Goal: Task Accomplishment & Management: Manage account settings

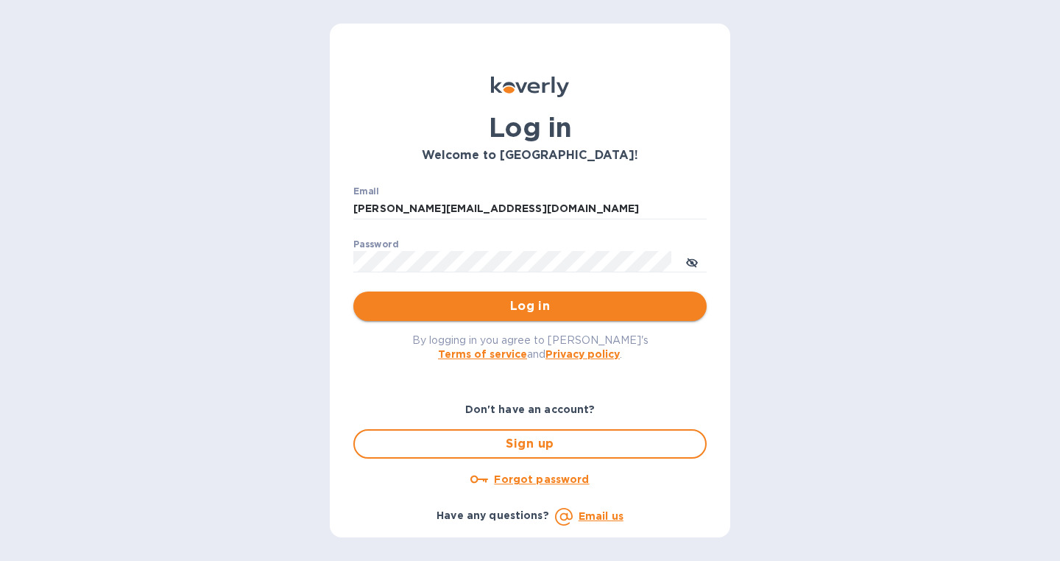
click at [542, 307] on span "Log in" at bounding box center [530, 307] width 330 height 18
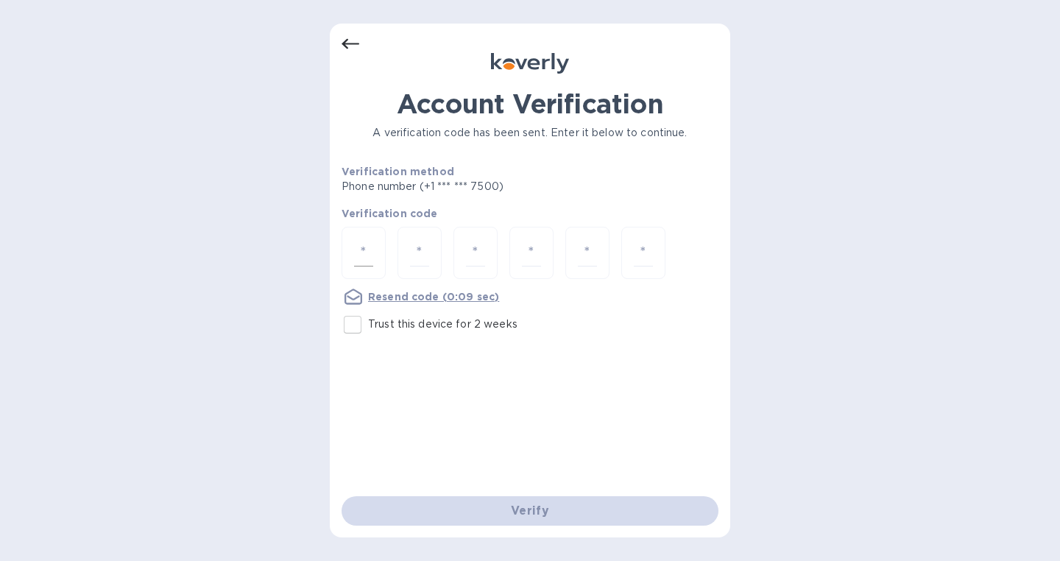
click at [370, 247] on input "number" at bounding box center [363, 252] width 19 height 27
type input "9"
type input "1"
type input "5"
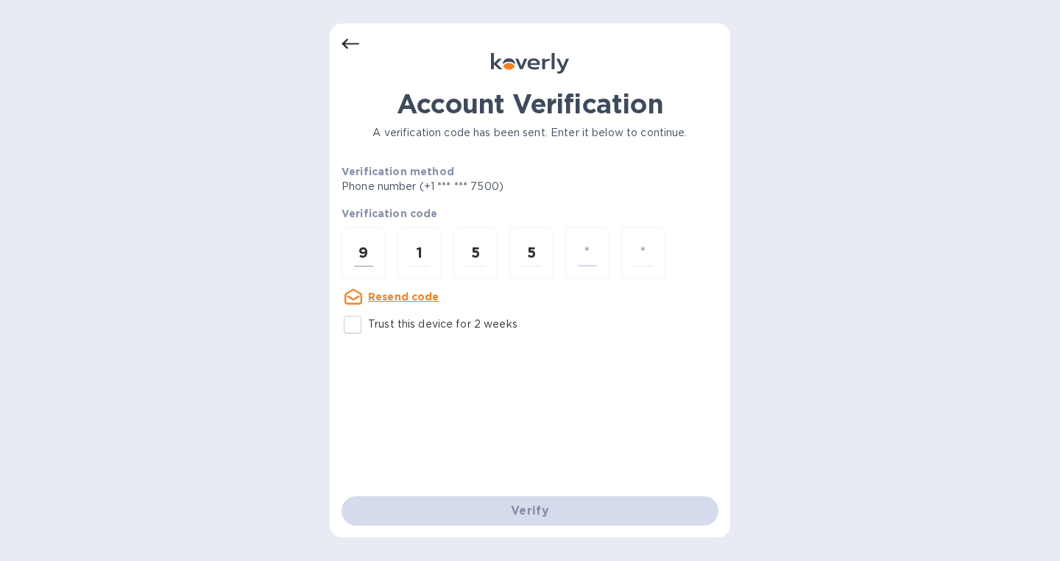
type input "5"
type input "3"
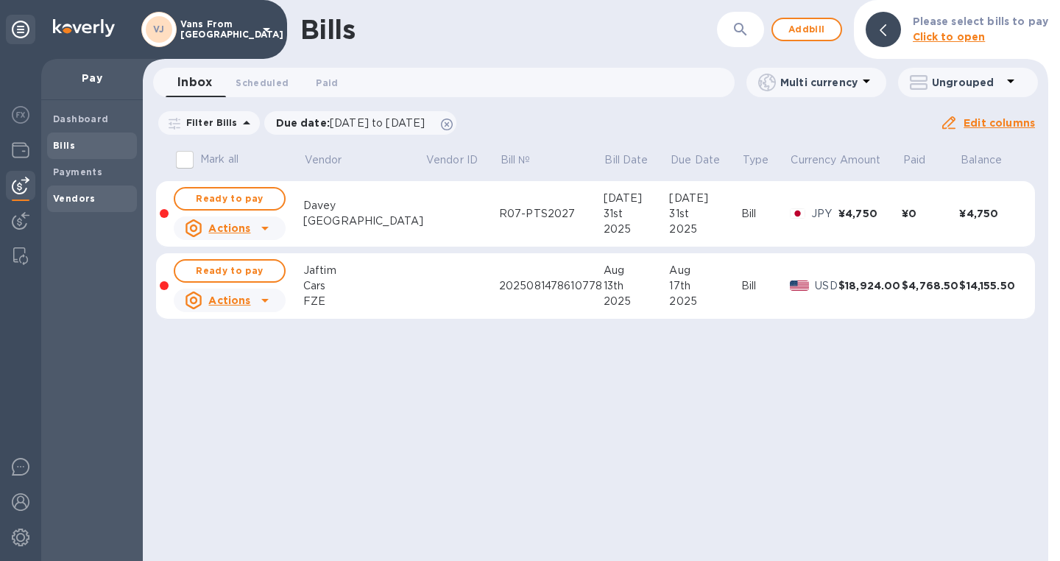
click at [86, 201] on b "Vendors" at bounding box center [74, 198] width 43 height 11
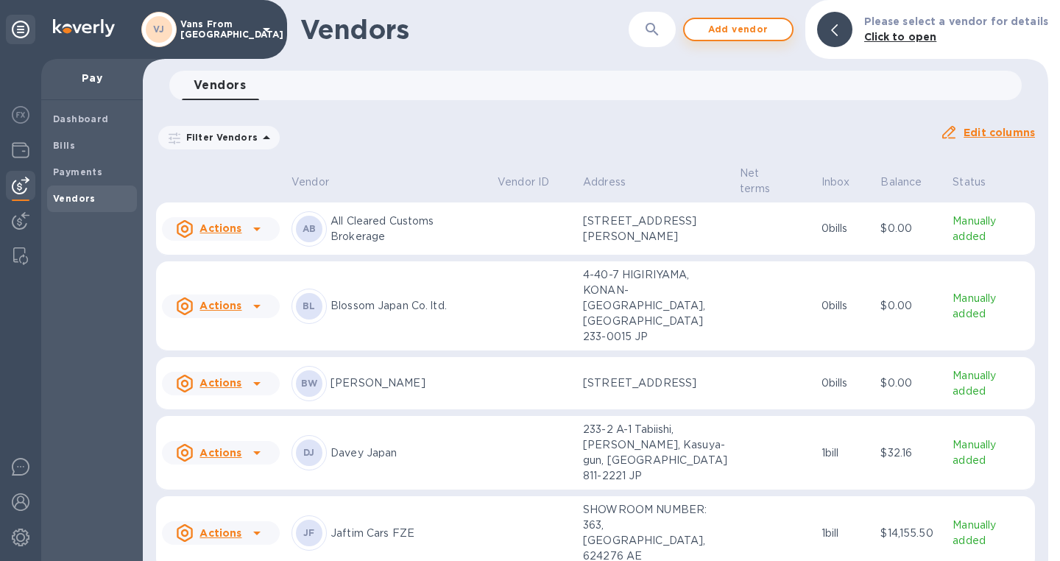
click at [744, 28] on span "Add vendor" at bounding box center [739, 30] width 84 height 18
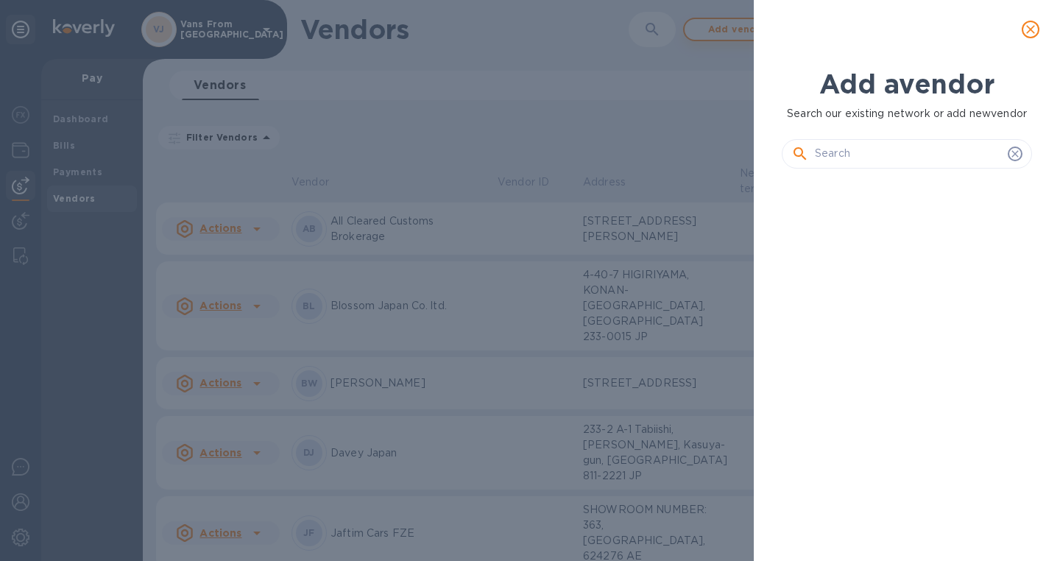
scroll to position [341, 262]
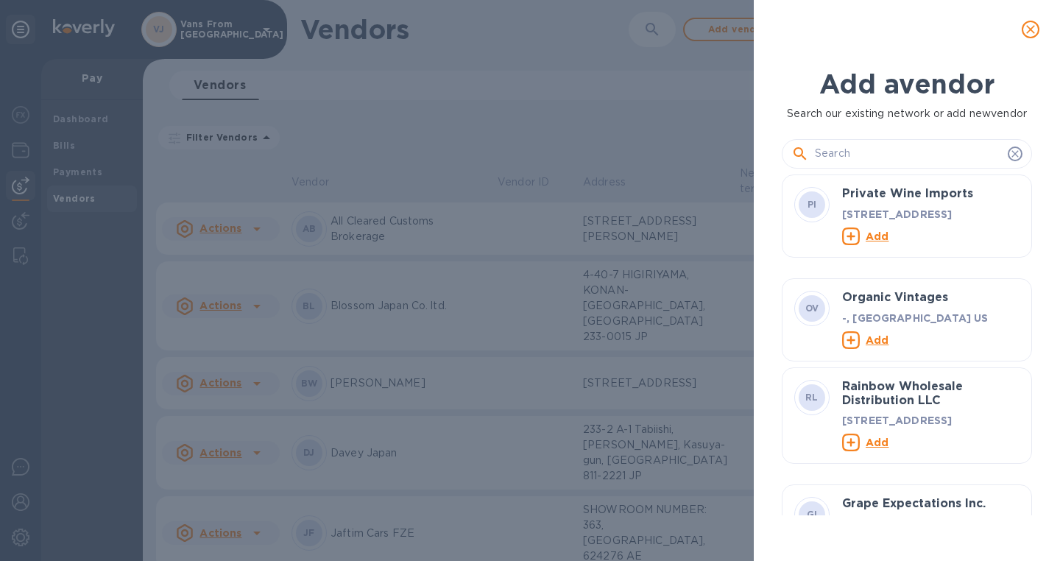
click at [938, 166] on div at bounding box center [907, 153] width 250 height 29
click at [910, 155] on input "text" at bounding box center [908, 154] width 187 height 22
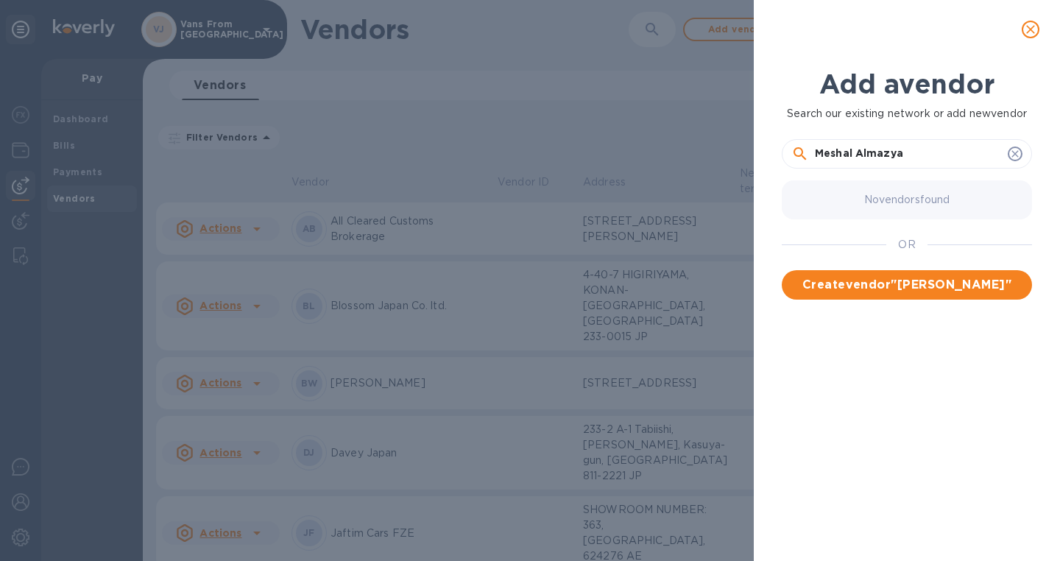
type input "Meshal Almazyad"
click at [961, 286] on span "Create vendor " Meshal Almazyad "" at bounding box center [907, 285] width 227 height 18
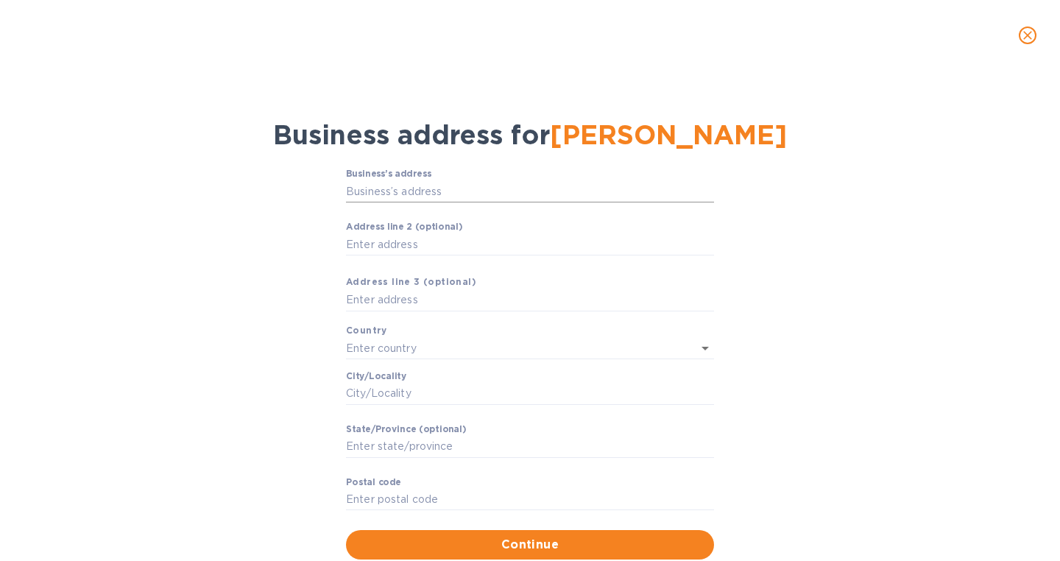
click at [437, 194] on input "Business’s аddress" at bounding box center [530, 191] width 368 height 22
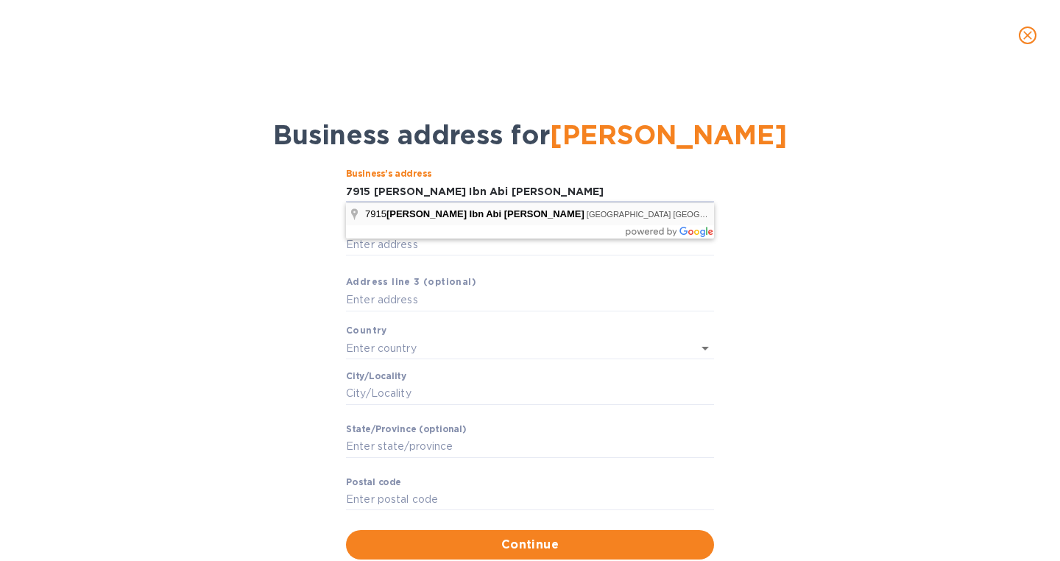
type input "Al Hussain Ibn Abi Al Barkat"
type input "Riyadh"
type input "Riyadh Province"
type input "12981"
type input "Saudi Arabia"
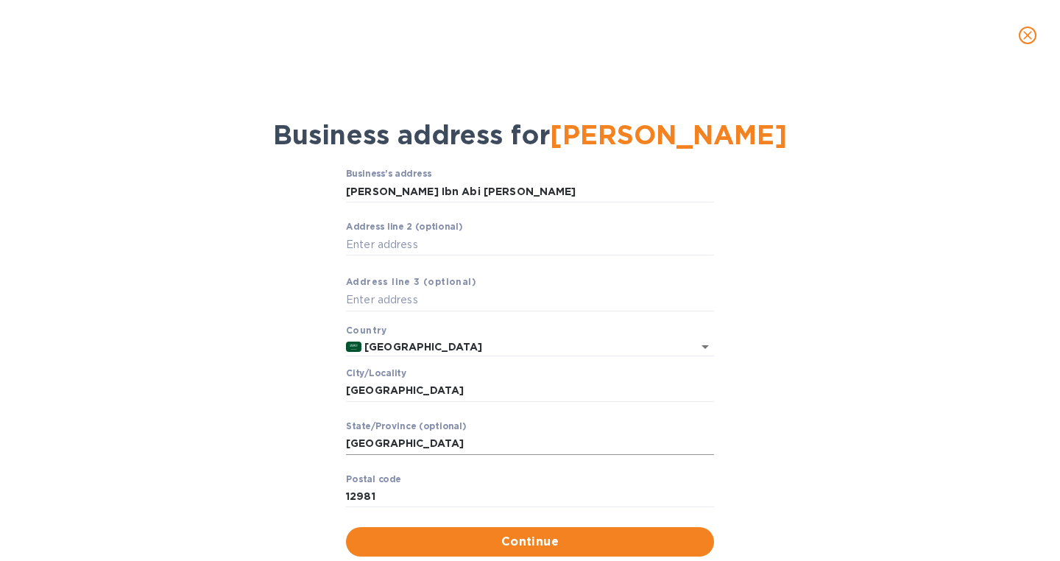
click at [450, 446] on input "Riyadh Province" at bounding box center [530, 444] width 368 height 22
type input "Dhahrat Al Badi"
click at [289, 379] on div "Business’s аddress Al Hussain Ibn Abi Al Barkat ​ Аddress line 2 (optional) ​ А…" at bounding box center [530, 362] width 1022 height 405
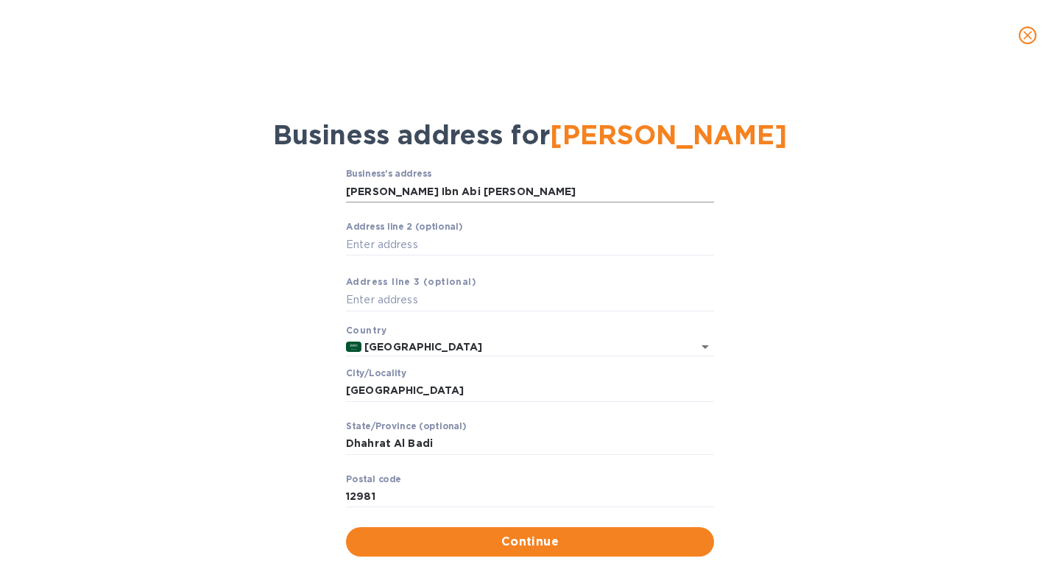
click at [413, 194] on input "Al Hussain Ibn Abi Al Barkat" at bounding box center [530, 191] width 368 height 22
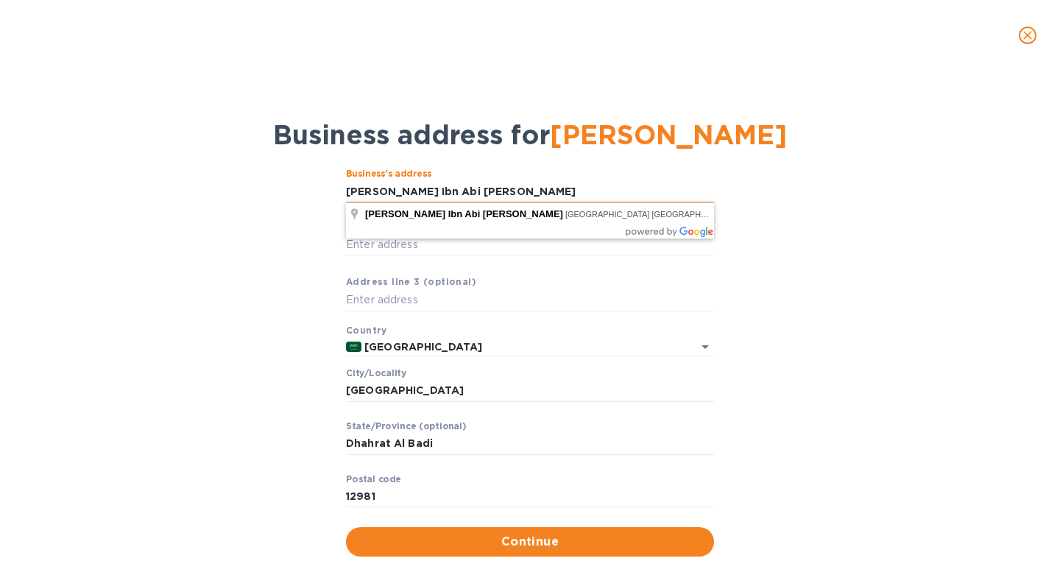
click at [347, 192] on input "Al Hussain Ibn Abi Al Barkat" at bounding box center [530, 191] width 368 height 22
click at [353, 191] on input "7Al Hussain Ibn Abi Al Barkat" at bounding box center [530, 191] width 368 height 22
click at [359, 194] on input "79Al Hussain Ibn Abi Al Barkat" at bounding box center [530, 191] width 368 height 22
click at [364, 192] on input "791Al Hussain Ibn Abi Al Barkat" at bounding box center [530, 191] width 368 height 22
click at [369, 191] on input "7915Al Hussain Ibn Abi Al Barkat" at bounding box center [530, 191] width 368 height 22
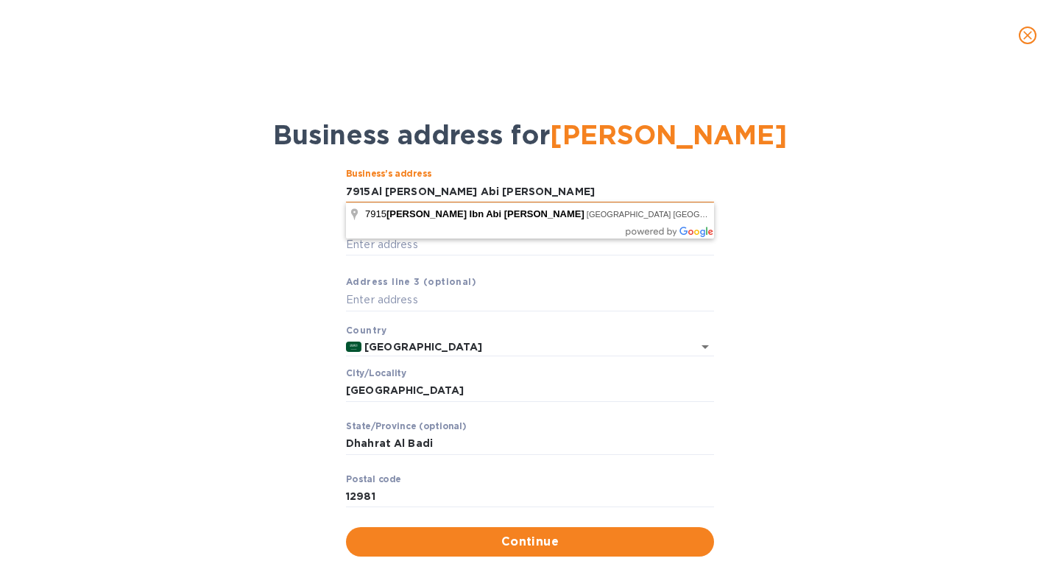
type input "7915 Al Hussain Ibn Abi Al Barkat"
click at [286, 220] on div "Business’s аddress 7915 Al Hussain Ibn Abi Al Barkat ​ Аddress line 2 (optional…" at bounding box center [530, 362] width 1022 height 405
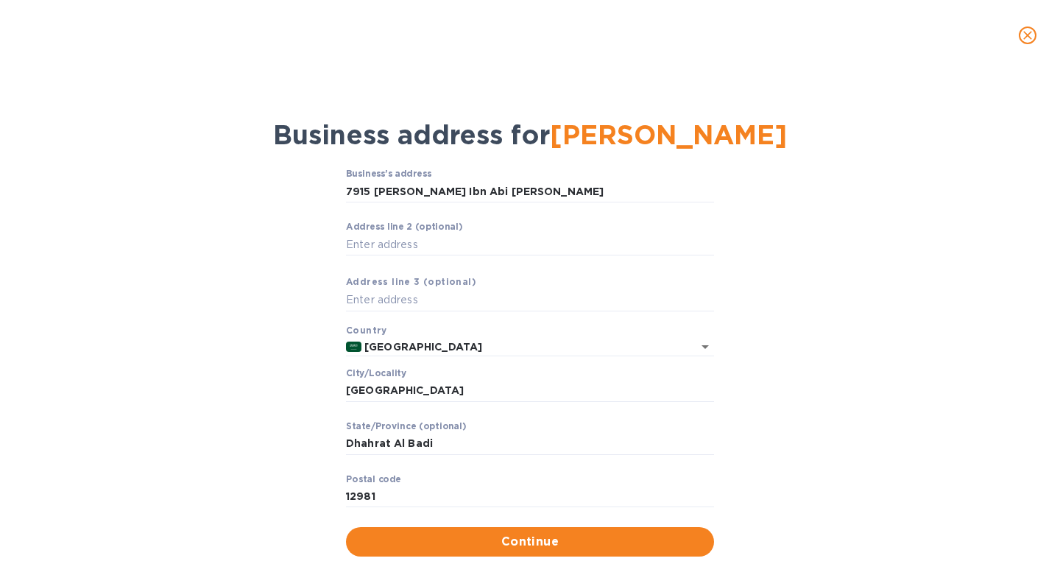
scroll to position [41, 0]
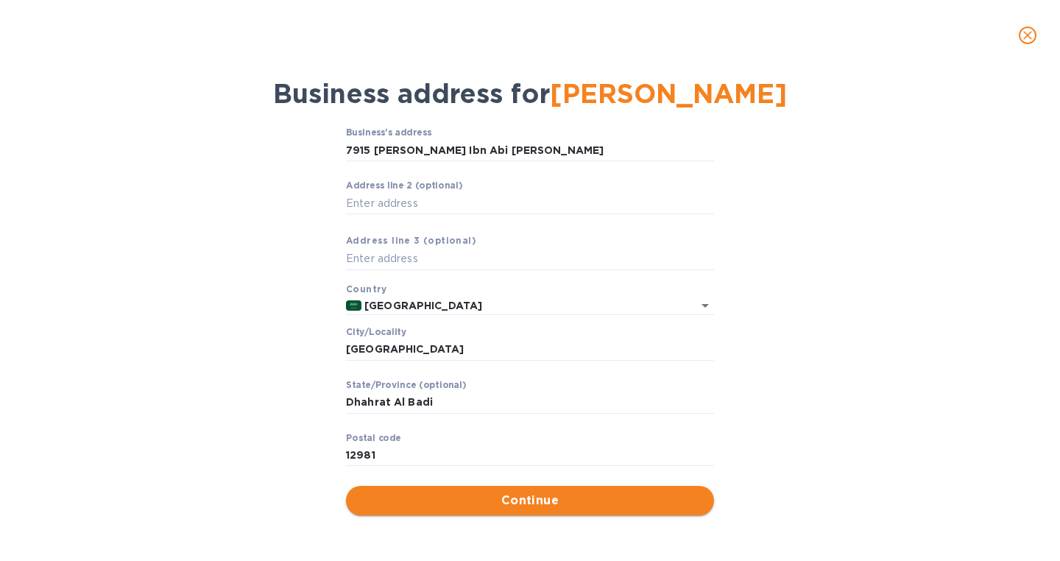
click at [549, 507] on span "Continue" at bounding box center [530, 501] width 345 height 18
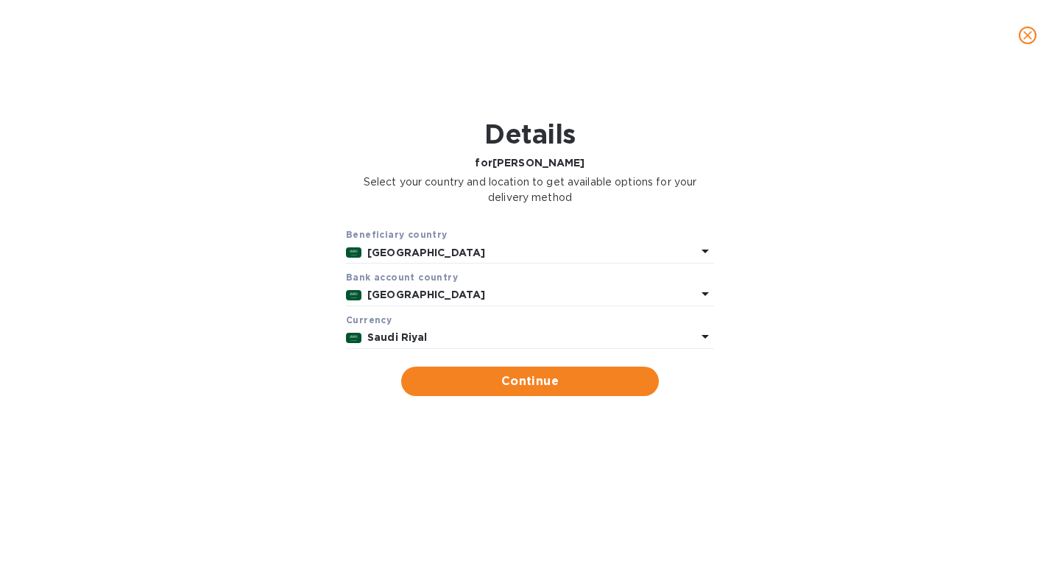
click at [425, 340] on b "Saudi Riyal" at bounding box center [397, 337] width 60 height 12
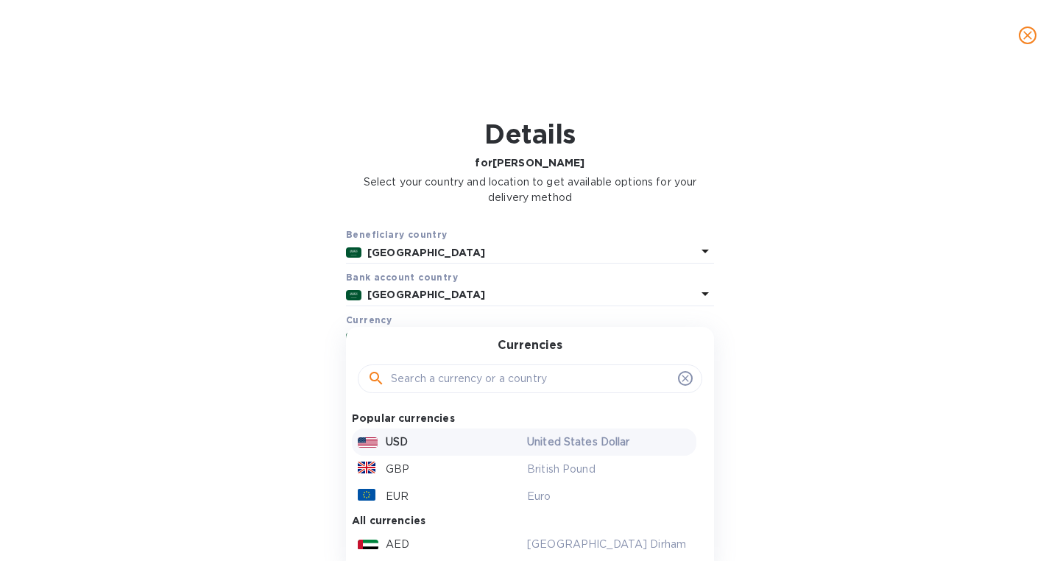
click at [404, 440] on p "USD" at bounding box center [397, 442] width 22 height 15
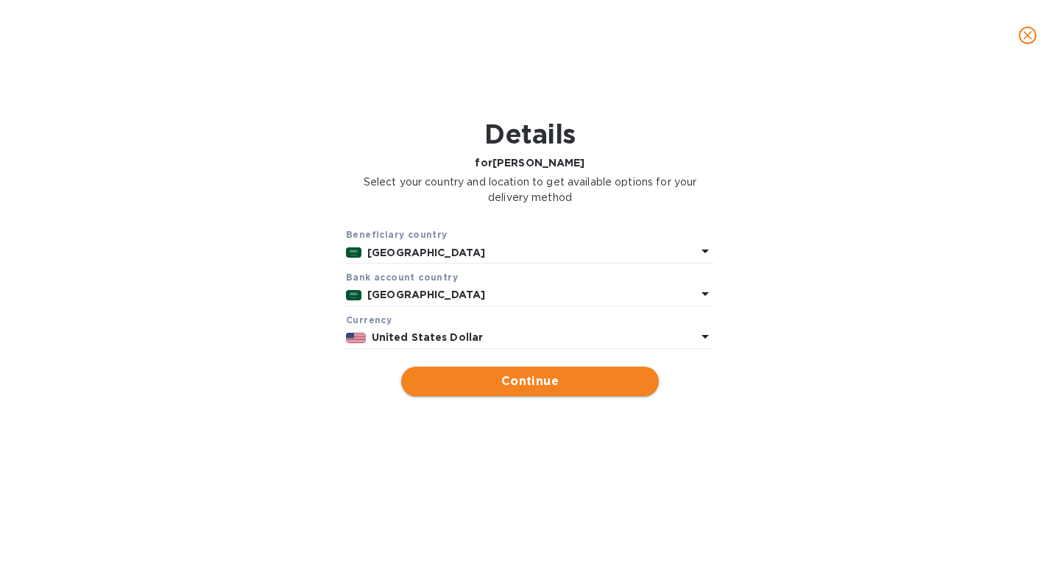
click at [513, 380] on span "Continue" at bounding box center [530, 382] width 234 height 18
type input "Meshal Almazyad"
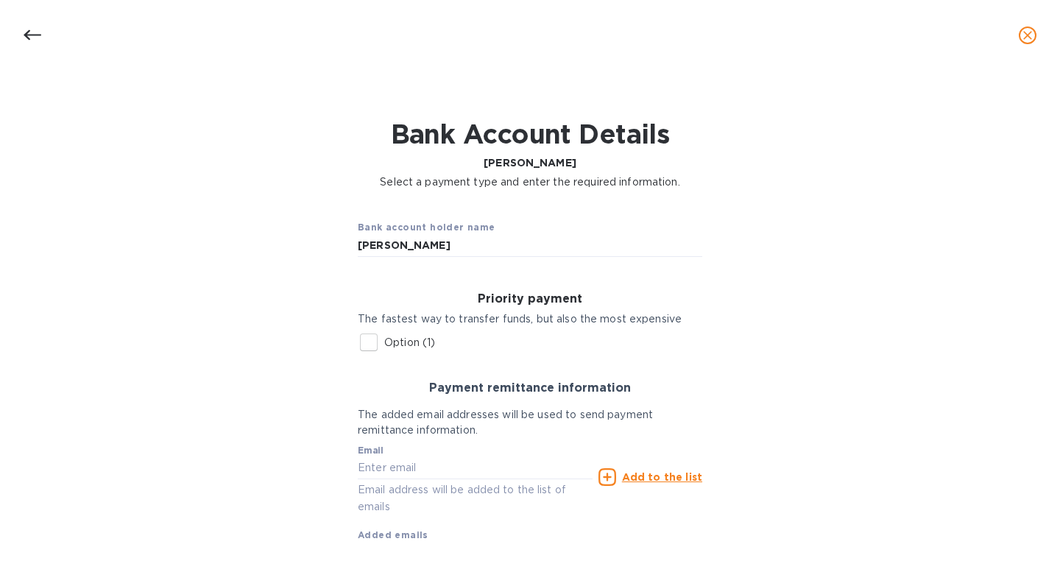
scroll to position [81, 0]
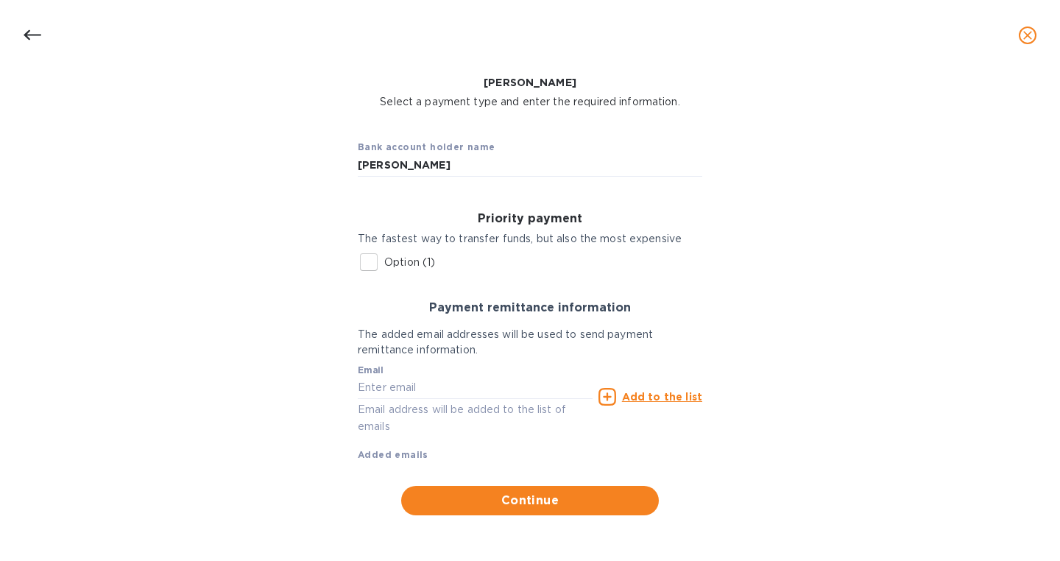
click at [373, 264] on input "Option (1)" at bounding box center [368, 262] width 31 height 31
checkbox input "true"
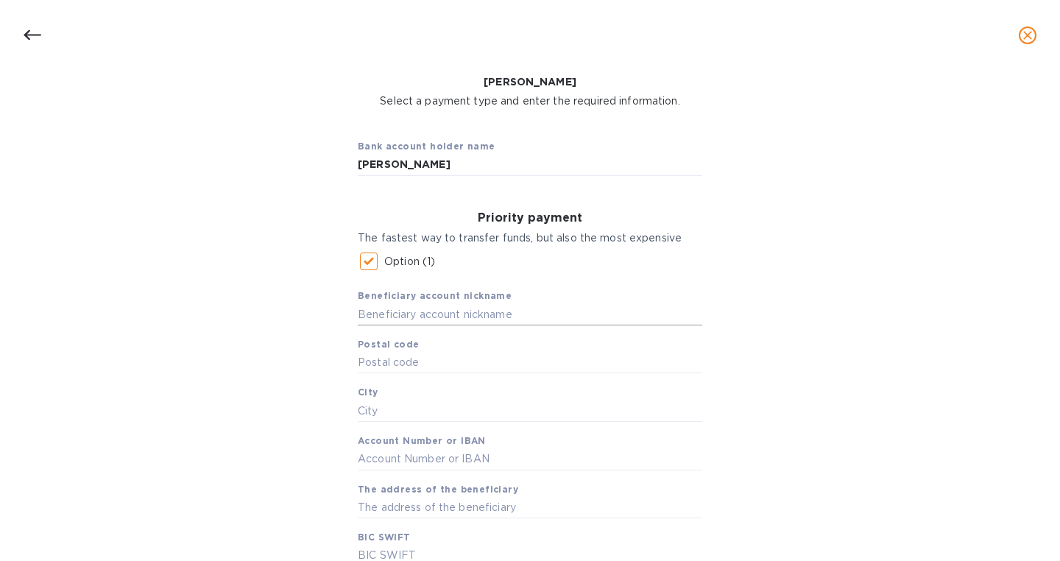
click at [436, 312] on input "text" at bounding box center [530, 314] width 345 height 22
click at [418, 158] on input "Meshal Almazyad" at bounding box center [530, 165] width 345 height 22
click at [416, 313] on input "text" at bounding box center [530, 314] width 345 height 22
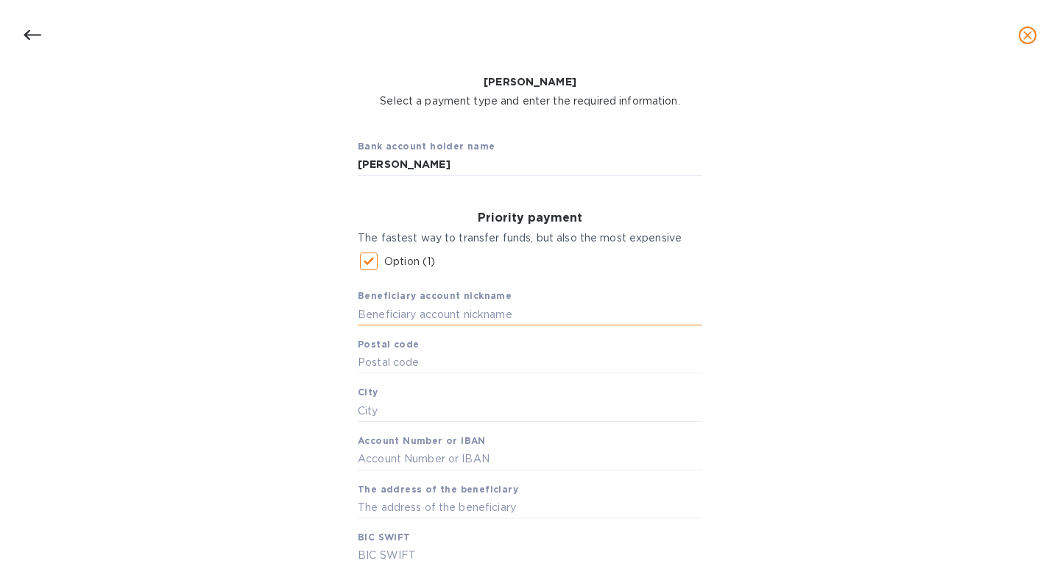
paste input "Meshal Almazyad"
type input "Meshal Almazyad"
click at [408, 365] on input "text" at bounding box center [530, 363] width 345 height 22
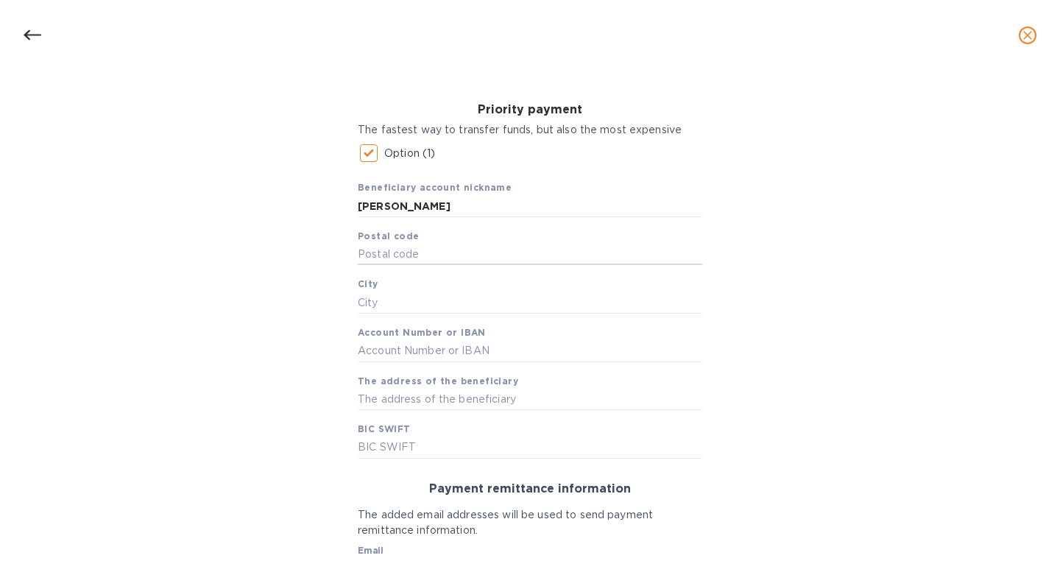
scroll to position [183, 0]
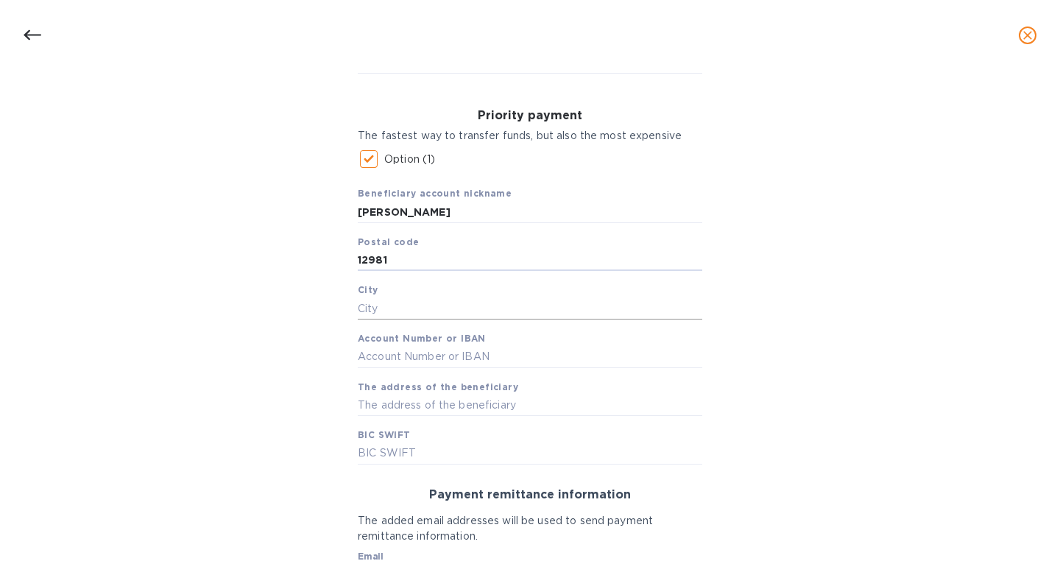
type input "12981"
click at [390, 314] on input "text" at bounding box center [530, 309] width 345 height 22
type input "Riyadh"
click at [415, 363] on input "text" at bounding box center [530, 357] width 345 height 22
type input "22054498000105"
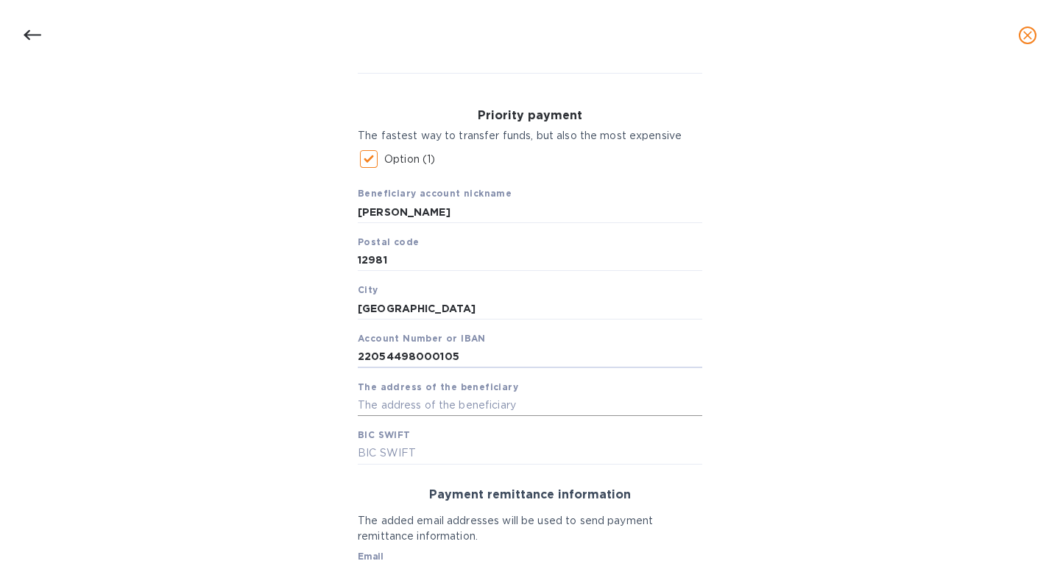
click at [426, 406] on input "text" at bounding box center [530, 405] width 345 height 22
type input "7915 Al Hussain Ibn Abi Al Barkat"
click at [377, 455] on input "text" at bounding box center [530, 454] width 345 height 22
type input "NCBKSAJE"
click at [264, 454] on div "Bank account holder name Meshal Almazyad Priority payment The fastest way to tr…" at bounding box center [530, 362] width 1022 height 695
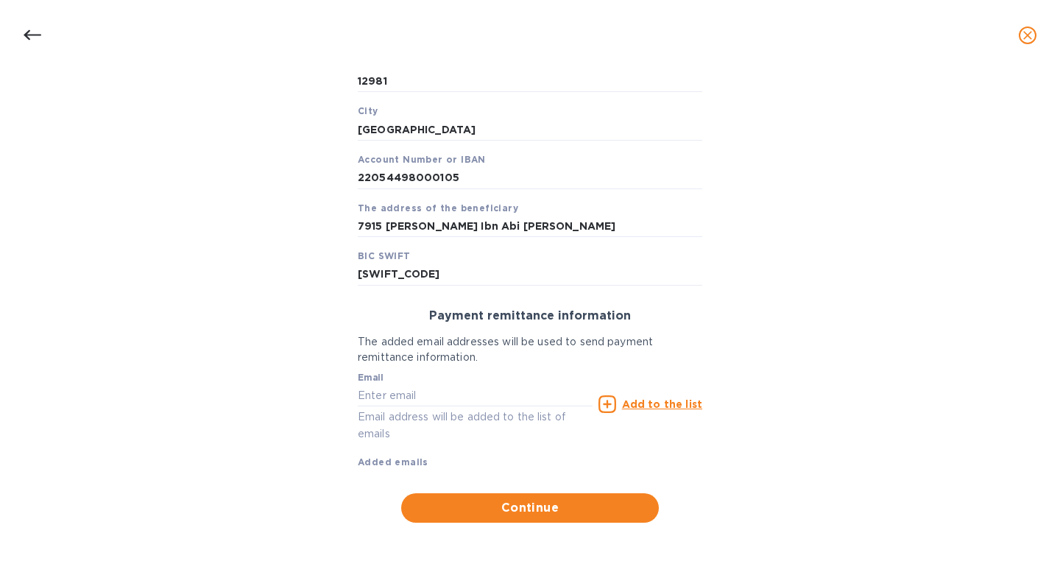
scroll to position [364, 0]
click at [392, 395] on input "text" at bounding box center [475, 394] width 235 height 22
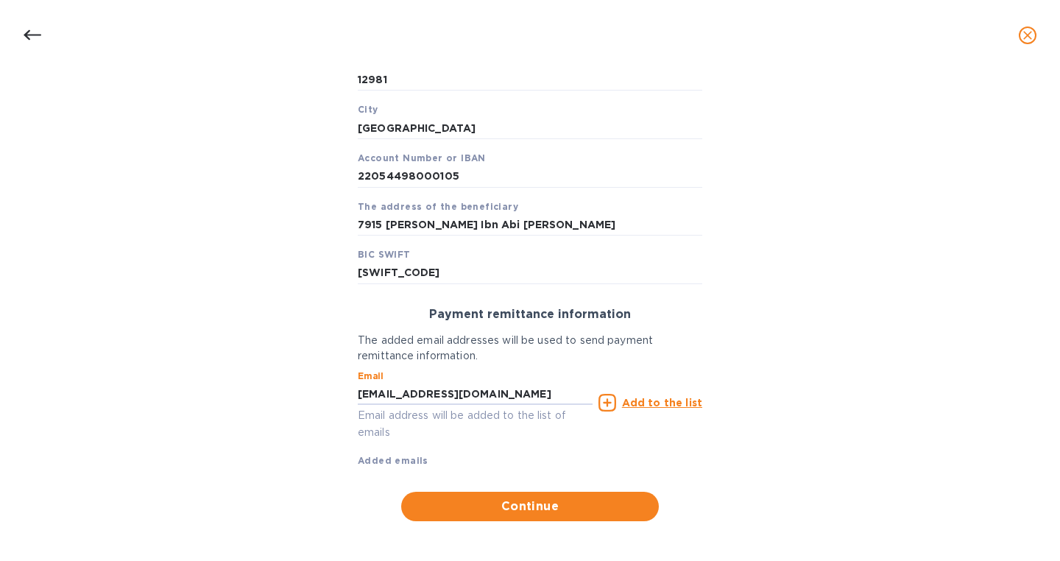
type input "meshal4500@gmail.com"
click at [295, 437] on div "Bank account holder name Meshal Almazyad Priority payment The fastest way to tr…" at bounding box center [530, 182] width 1022 height 695
click at [651, 403] on u "Add to the list" at bounding box center [662, 403] width 80 height 12
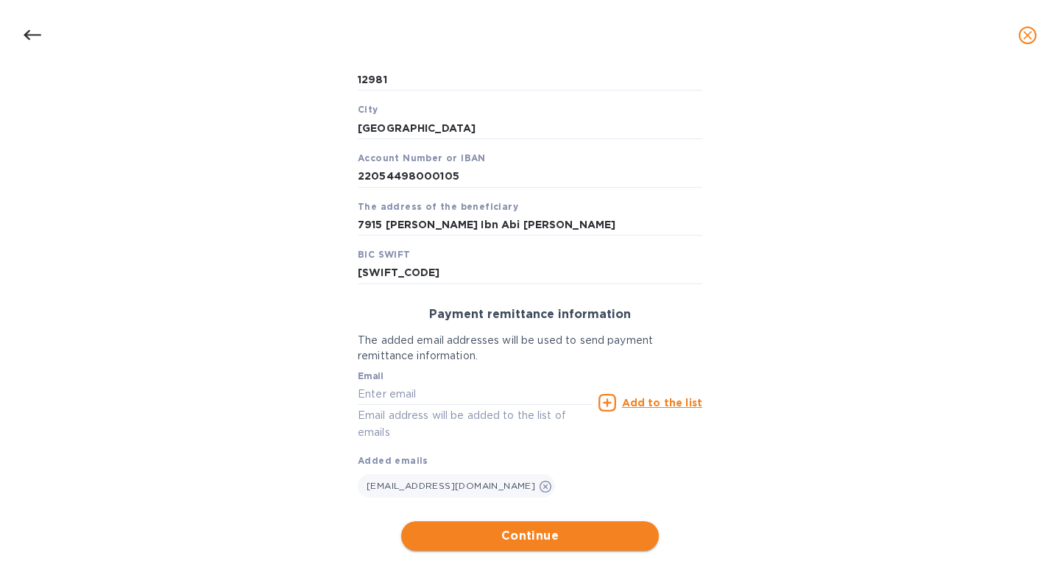
click at [511, 533] on span "Continue" at bounding box center [530, 536] width 234 height 18
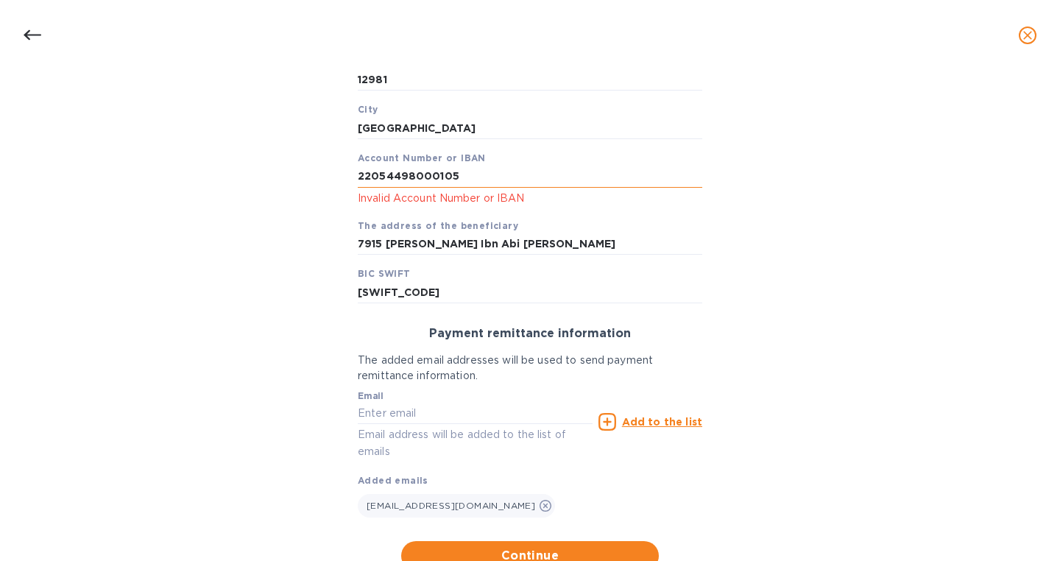
click at [359, 178] on input "22054498000105" at bounding box center [530, 177] width 345 height 22
click at [444, 242] on input "7915 Al Hussain Ibn Abi Al Barkat" at bounding box center [530, 244] width 345 height 22
click at [564, 170] on input "SA20 1000 0022 0544 9800 0105" at bounding box center [530, 177] width 345 height 22
click at [559, 177] on input "SA20 1000 0022 0544 9800 0105" at bounding box center [530, 177] width 345 height 22
click at [390, 177] on input "SA20 1000 0022 0544 9800 0105" at bounding box center [530, 177] width 345 height 22
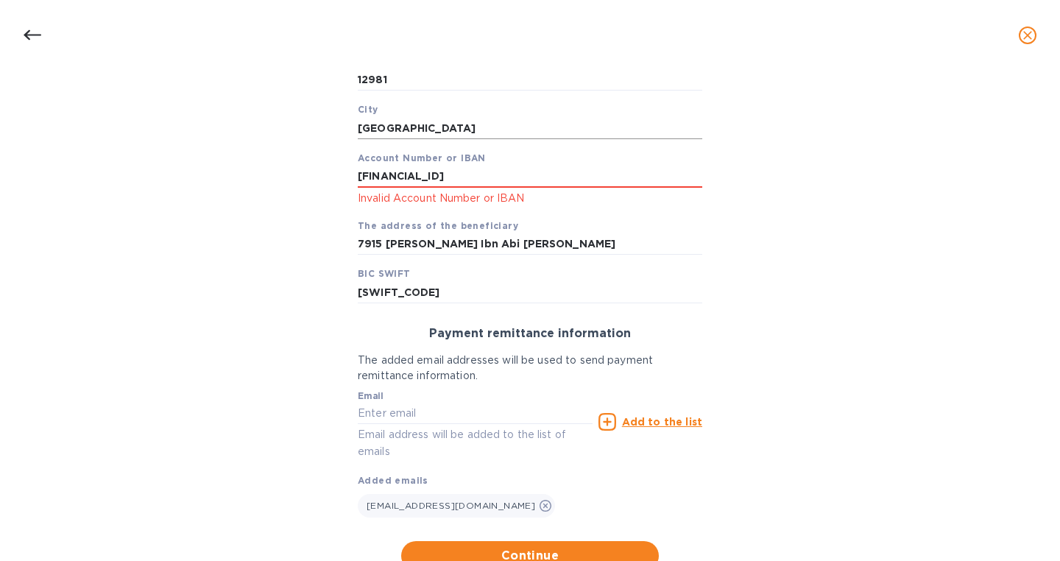
type input "SA2010000022054498000105"
click at [405, 138] on input "Riyadh" at bounding box center [530, 128] width 345 height 22
click at [450, 248] on input "7915 Al Hussain Ibn Abi Al Barkat" at bounding box center [530, 244] width 345 height 22
click at [547, 176] on input "SA2010000022054498000105" at bounding box center [530, 177] width 345 height 22
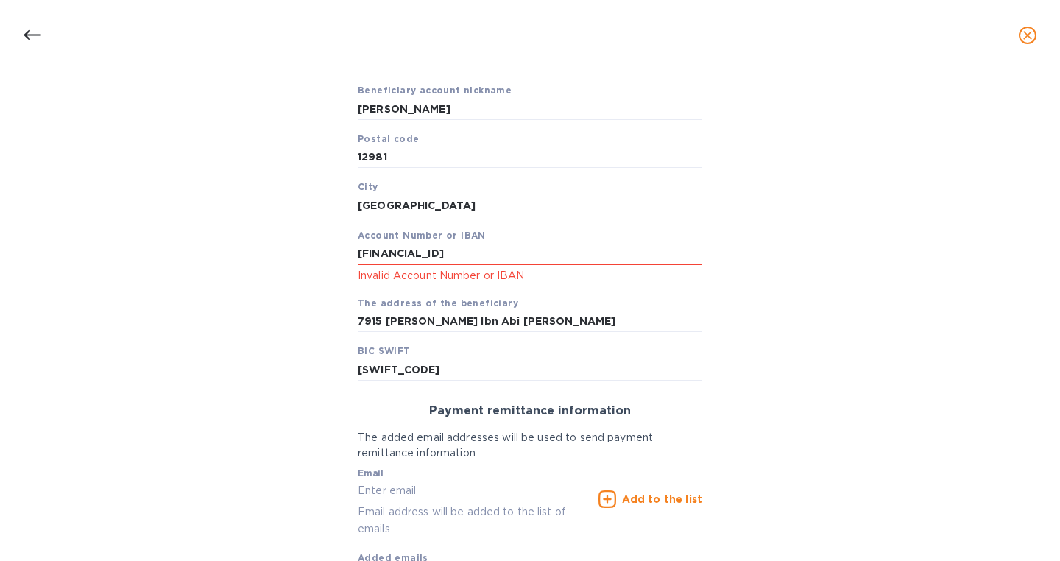
scroll to position [297, 0]
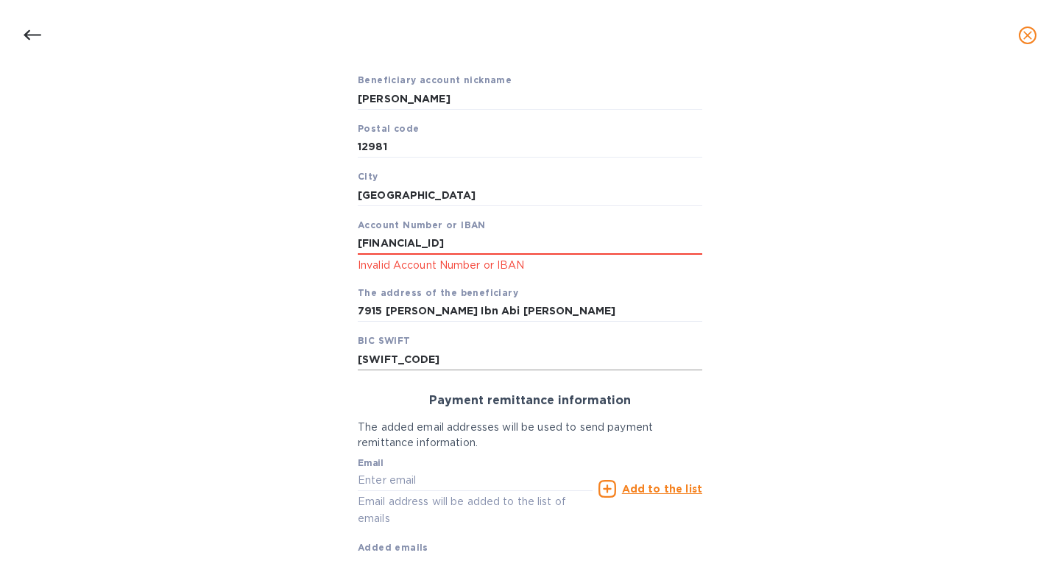
click at [426, 352] on input "NCBKSAJE" at bounding box center [530, 359] width 345 height 22
click at [421, 247] on input "SA2010000022054498000105" at bounding box center [530, 244] width 345 height 22
click at [537, 243] on input "SA2010000022054498000105" at bounding box center [530, 244] width 345 height 22
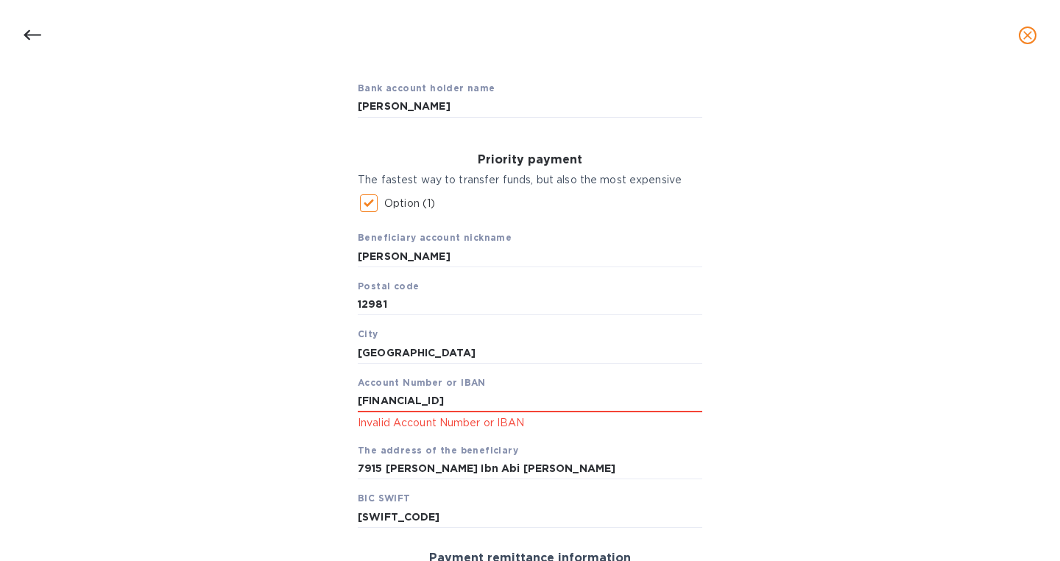
scroll to position [73, 0]
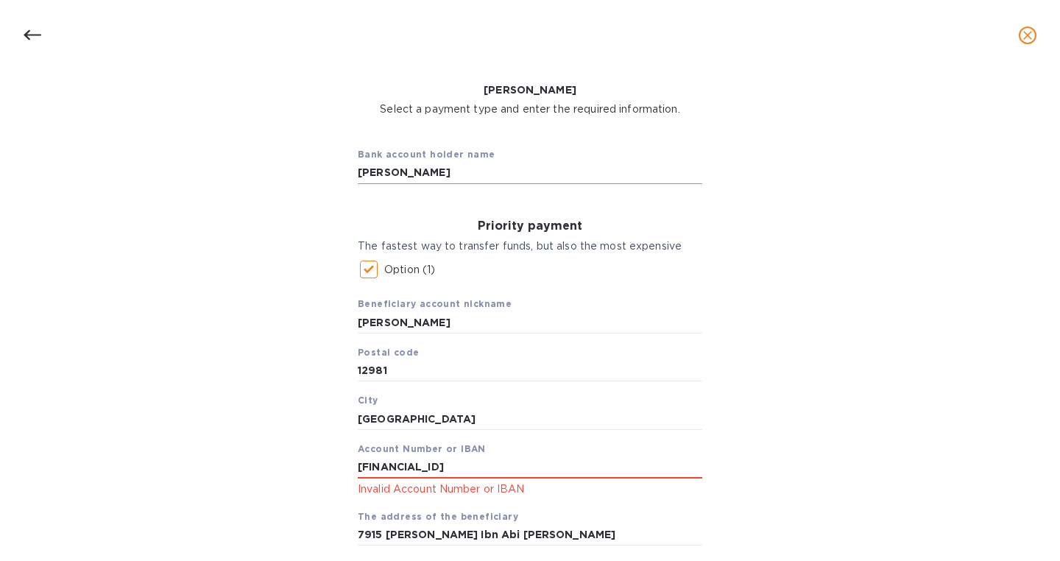
click at [403, 173] on input "Meshal Almazyad" at bounding box center [530, 173] width 345 height 22
click at [400, 175] on input "Meshal Almazyad" at bounding box center [530, 173] width 345 height 22
click at [524, 174] on input "Meshal Khalid Mohammed Almazyad" at bounding box center [530, 173] width 345 height 22
type input "Meshal Khalid Mohammed Al Mazyad"
click at [418, 326] on input "Meshal Almazyad" at bounding box center [530, 323] width 345 height 22
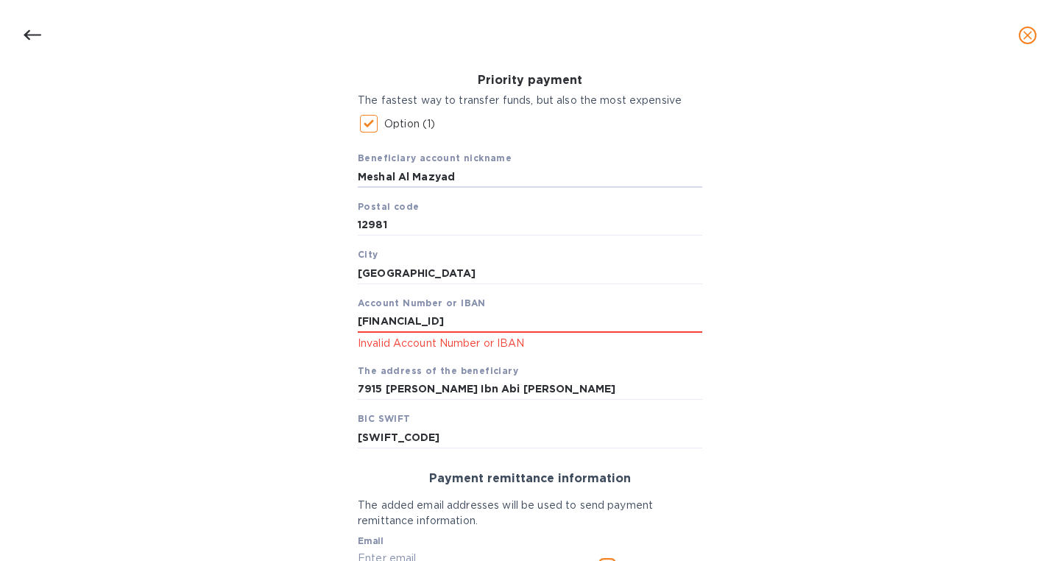
scroll to position [242, 0]
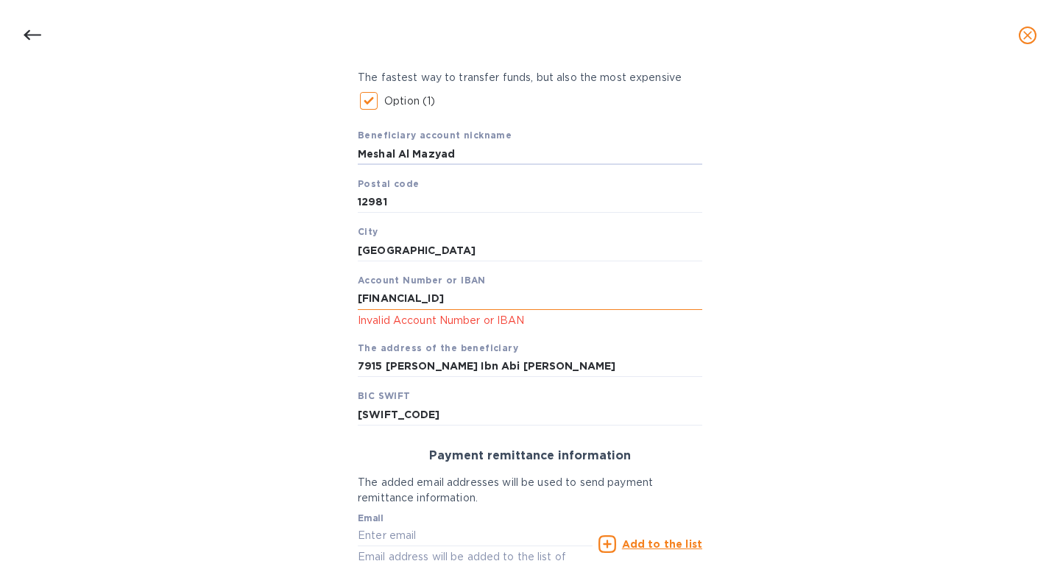
type input "Meshal Al Mazyad"
click at [527, 291] on input "SA2010000022054498000105" at bounding box center [530, 299] width 345 height 22
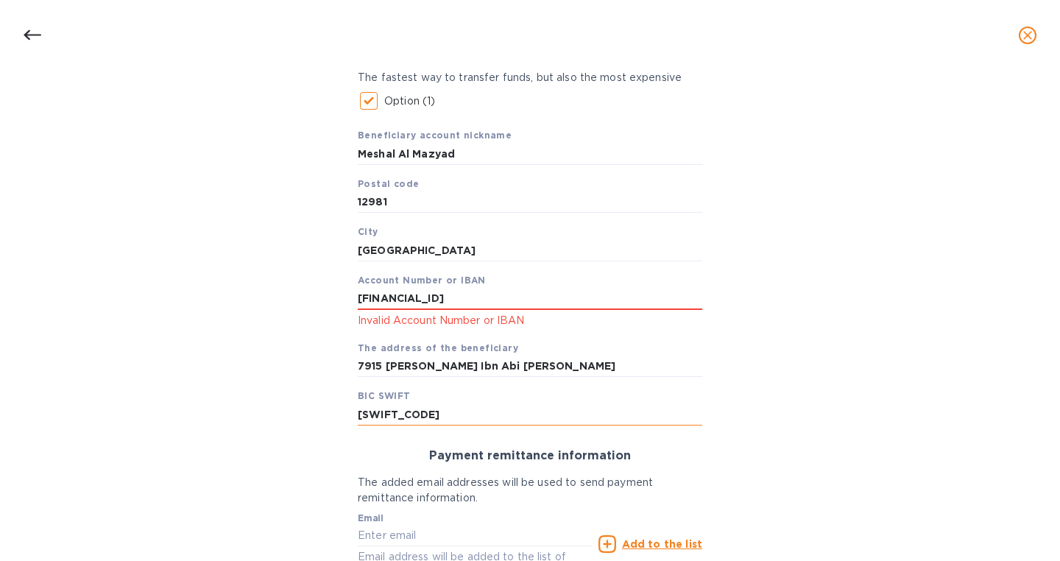
click at [432, 417] on input "NCBKSAJE" at bounding box center [530, 415] width 345 height 22
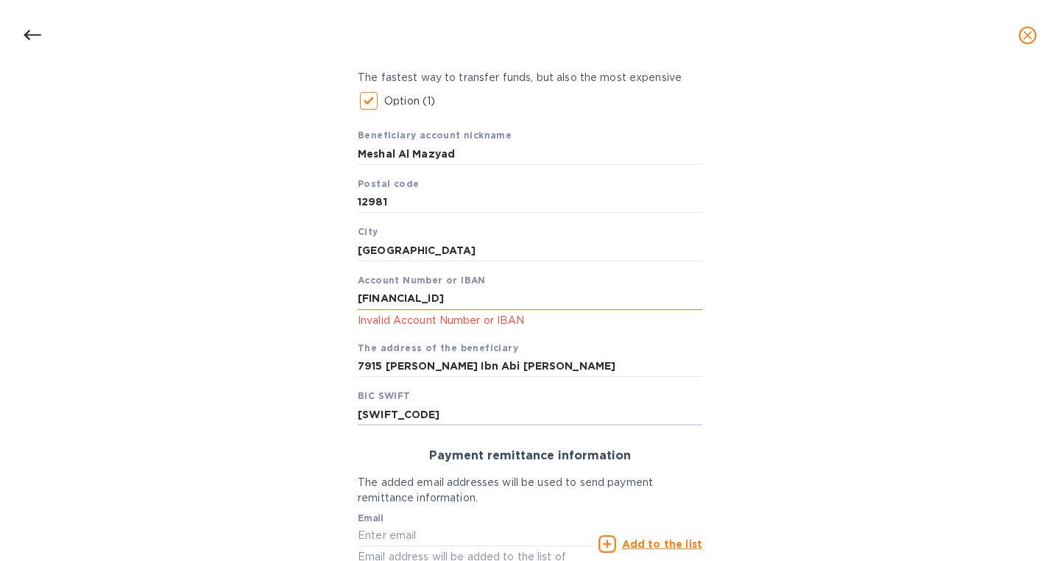
click at [533, 298] on input "SA2010000022054498000105" at bounding box center [530, 299] width 345 height 22
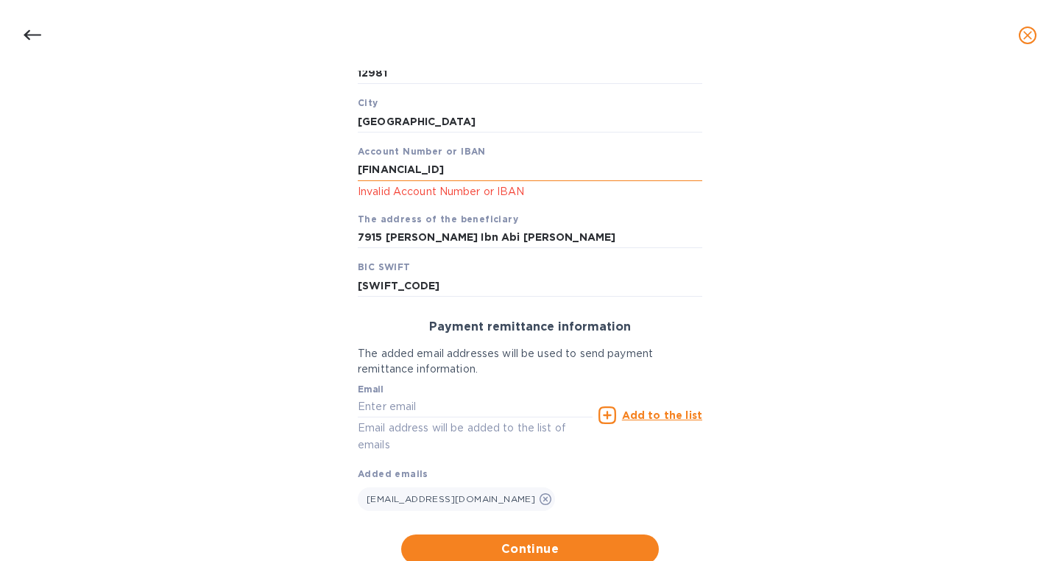
scroll to position [420, 0]
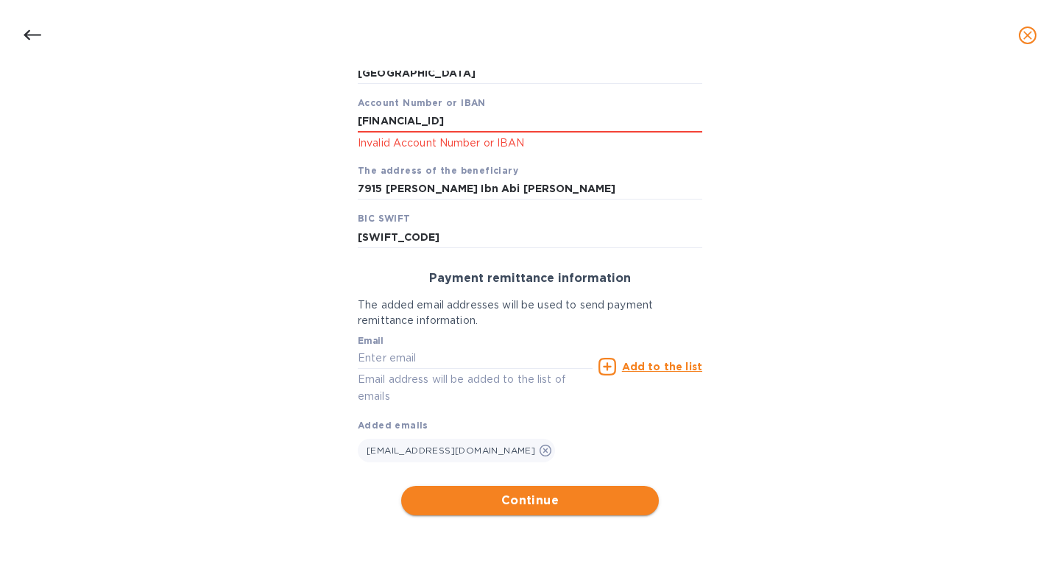
click at [530, 504] on span "Continue" at bounding box center [530, 501] width 234 height 18
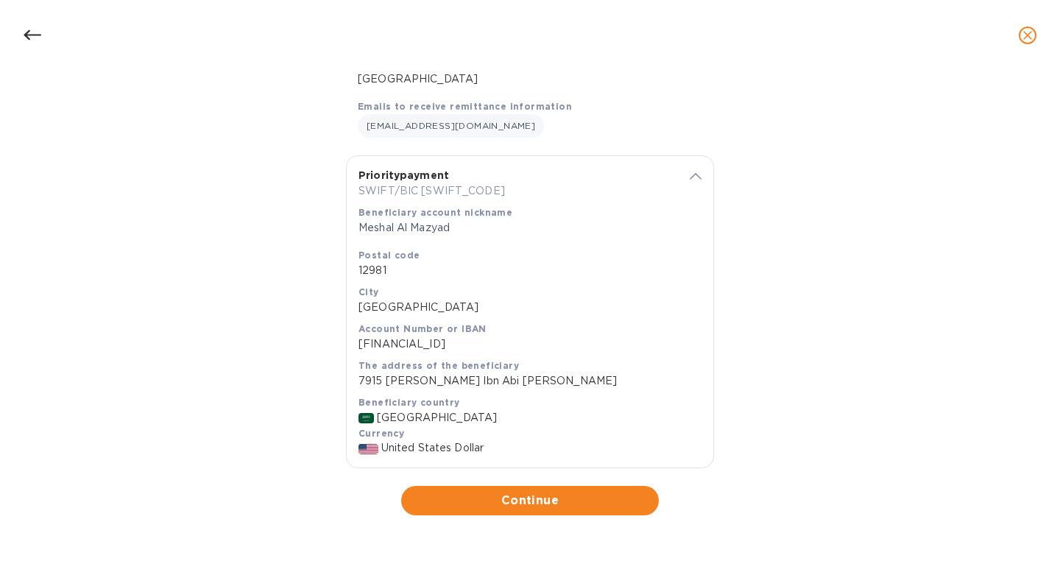
scroll to position [211, 0]
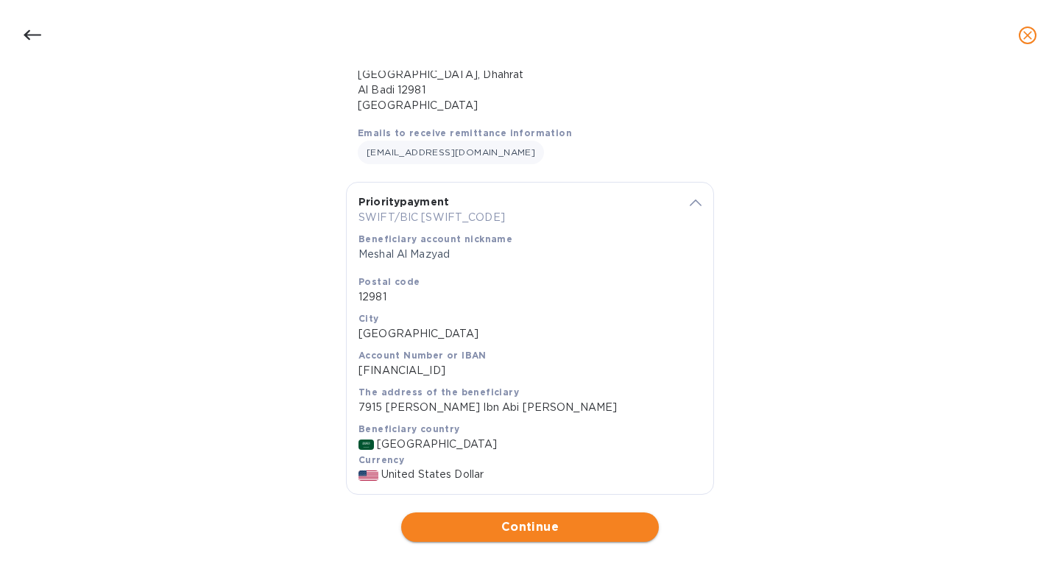
click at [536, 518] on span "Continue" at bounding box center [530, 527] width 234 height 18
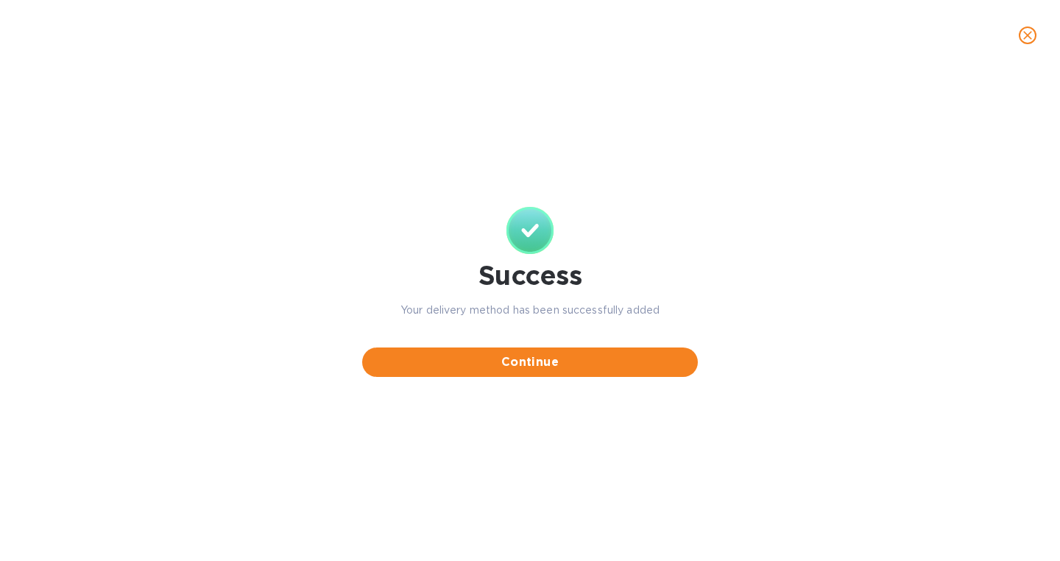
scroll to position [0, 0]
click at [550, 366] on span "Continue" at bounding box center [530, 362] width 312 height 18
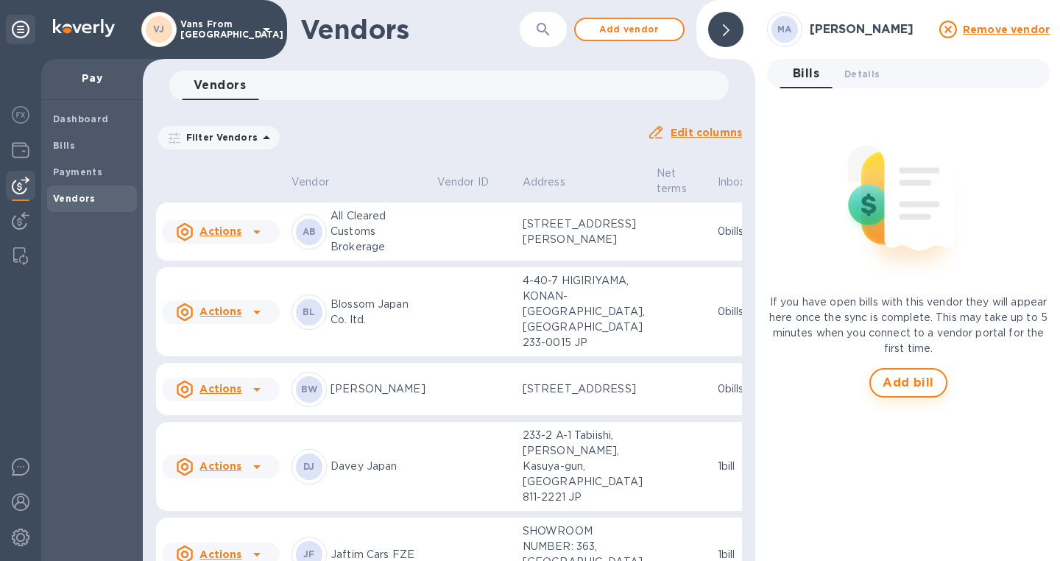
click at [910, 383] on span "Add bill" at bounding box center [909, 383] width 52 height 18
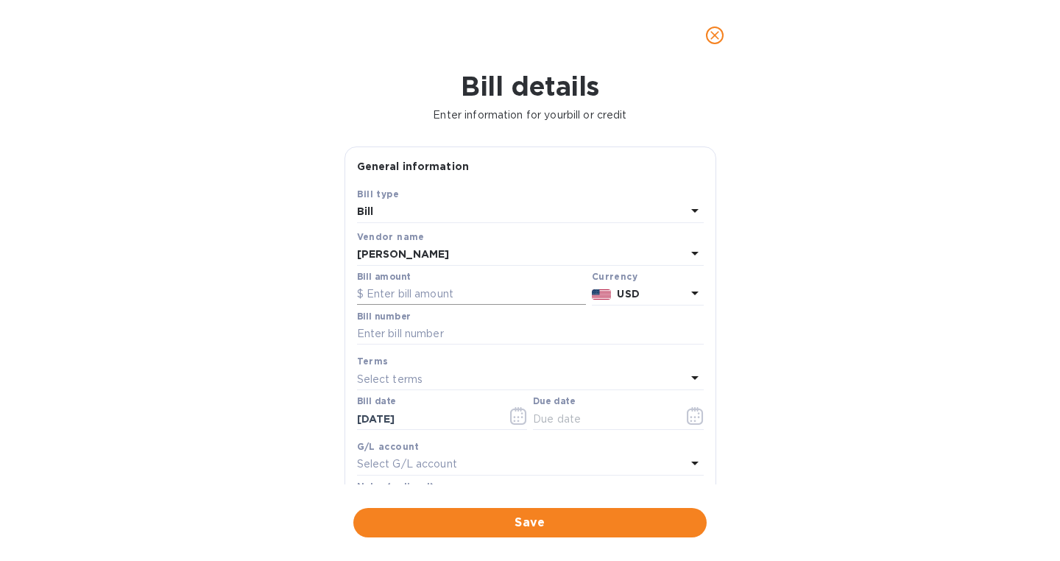
click at [495, 302] on input "text" at bounding box center [471, 295] width 229 height 22
type input "33,500"
click at [471, 343] on input "text" at bounding box center [530, 334] width 347 height 22
type input "FZJ79"
click at [692, 425] on icon "button" at bounding box center [695, 416] width 16 height 18
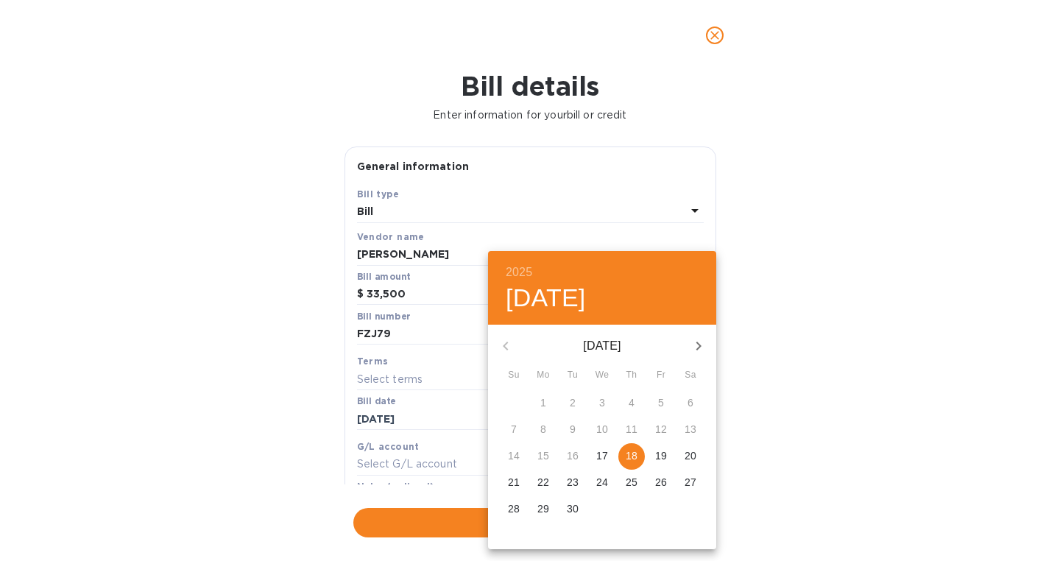
click at [667, 456] on span "19" at bounding box center [661, 455] width 27 height 15
type input "09/19/2025"
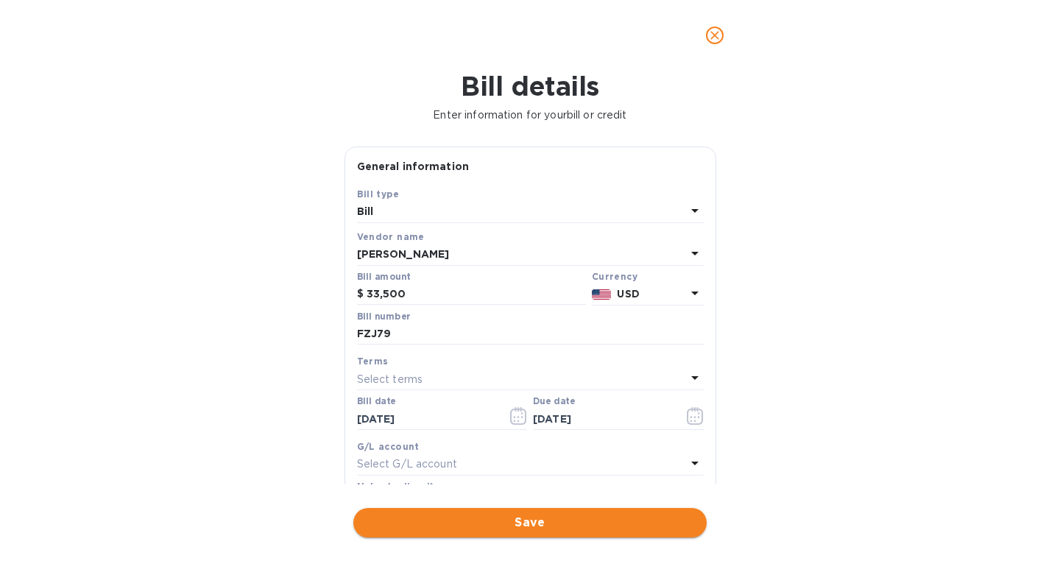
click at [546, 522] on span "Save" at bounding box center [530, 523] width 330 height 18
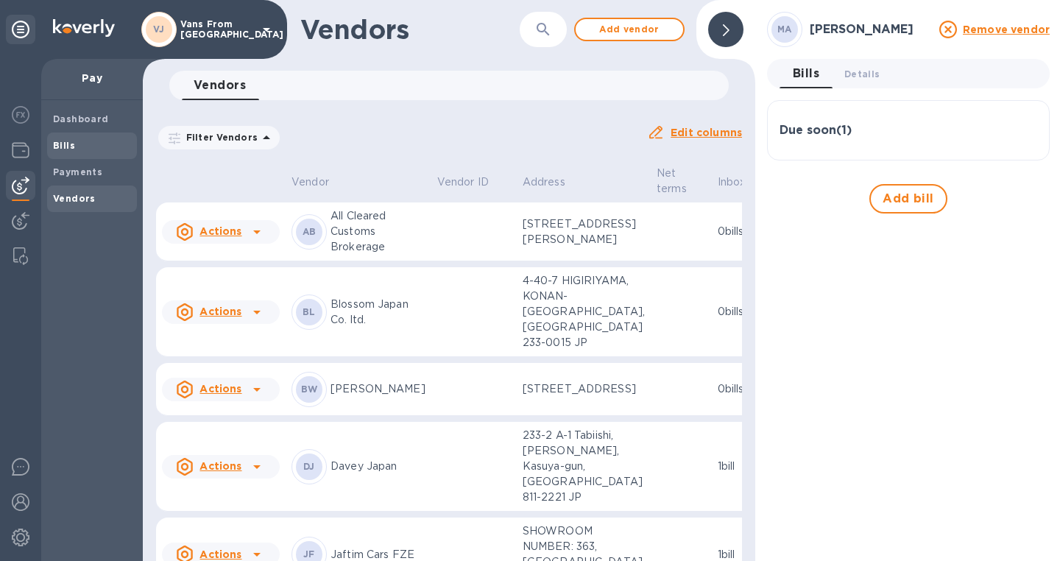
click at [73, 148] on b "Bills" at bounding box center [64, 145] width 22 height 11
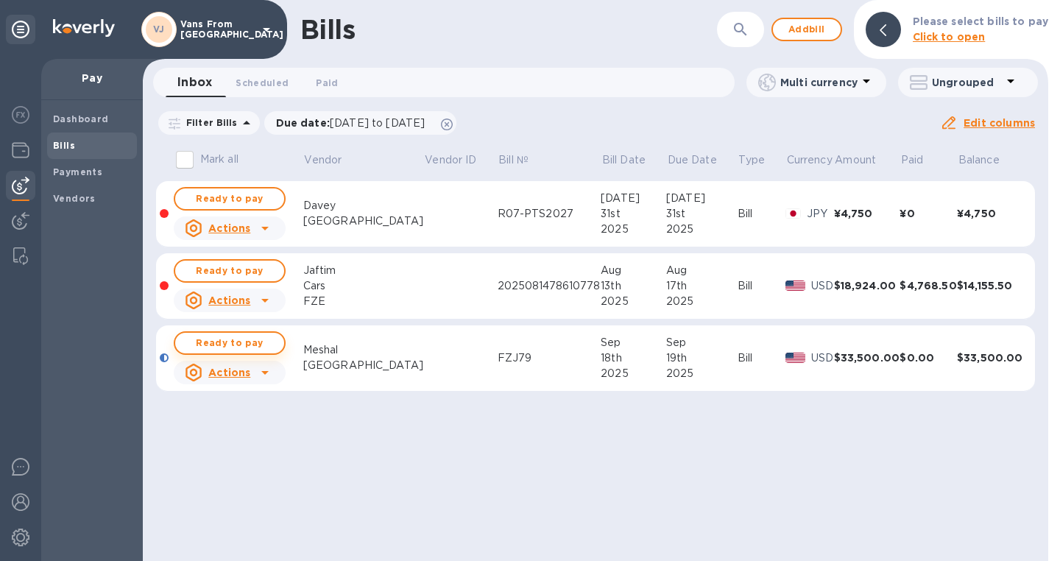
click at [256, 347] on span "Ready to pay" at bounding box center [229, 343] width 85 height 18
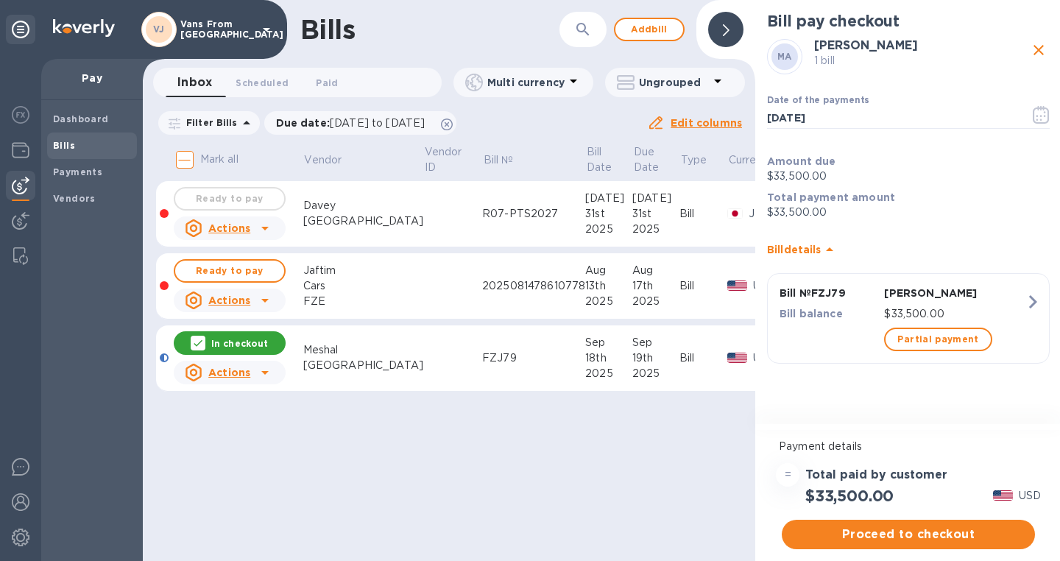
scroll to position [0, 1]
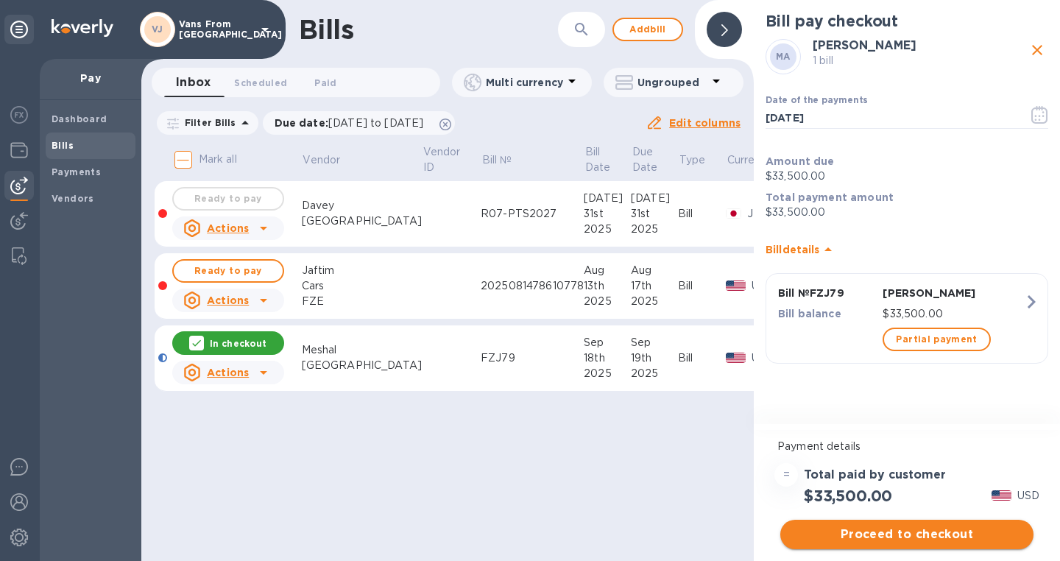
click at [869, 534] on span "Proceed to checkout" at bounding box center [907, 535] width 230 height 18
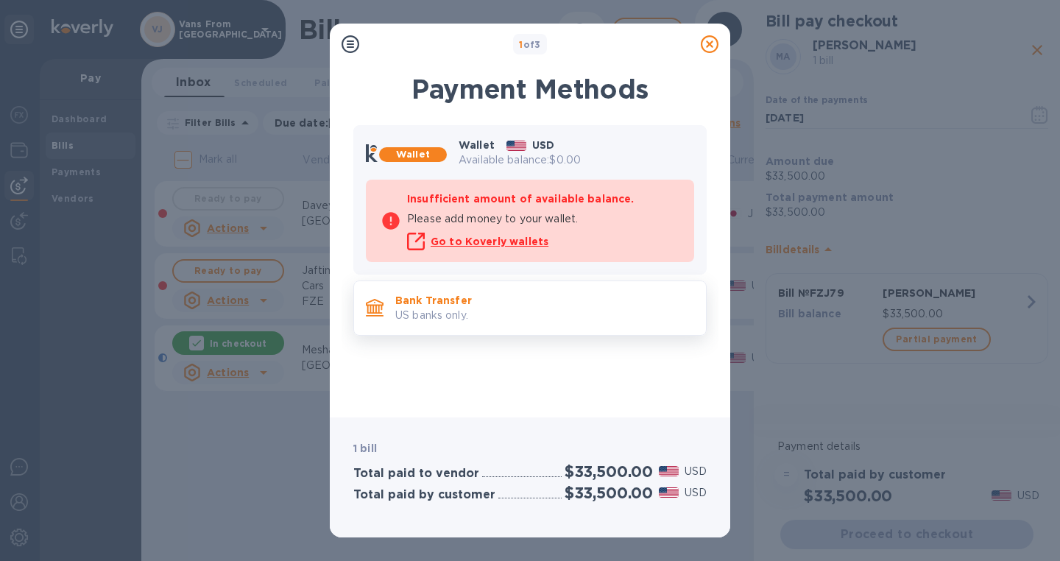
click at [546, 316] on p "US banks only." at bounding box center [544, 315] width 299 height 15
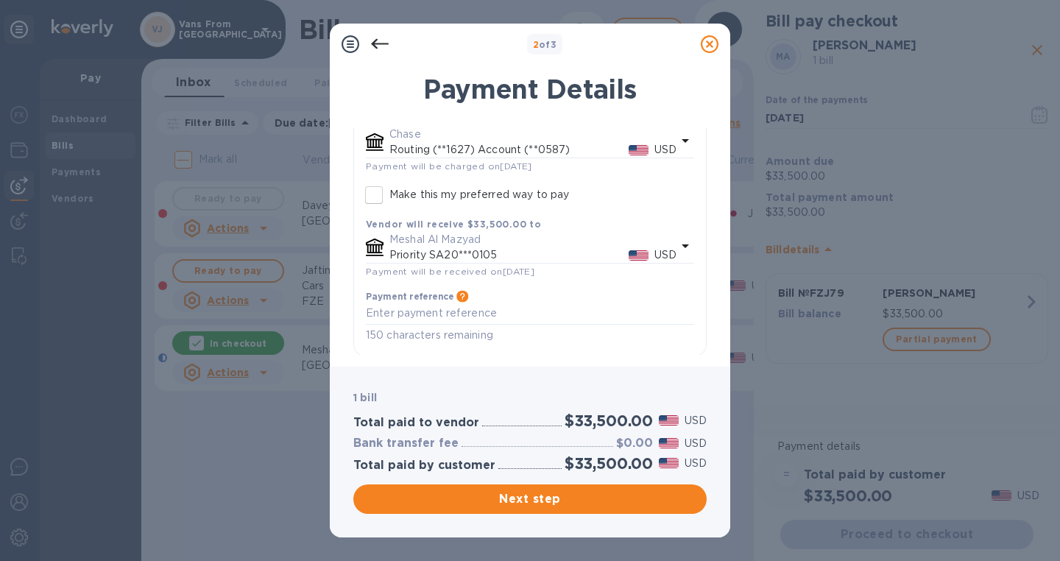
scroll to position [133, 0]
click at [534, 499] on span "Next step" at bounding box center [530, 499] width 330 height 18
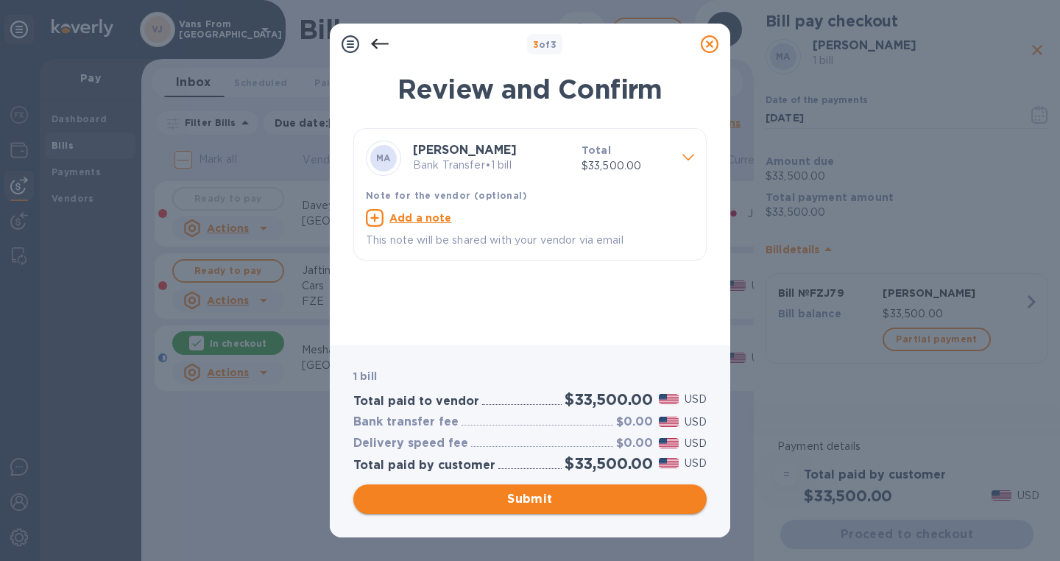
click at [534, 499] on span "Submit" at bounding box center [530, 499] width 330 height 18
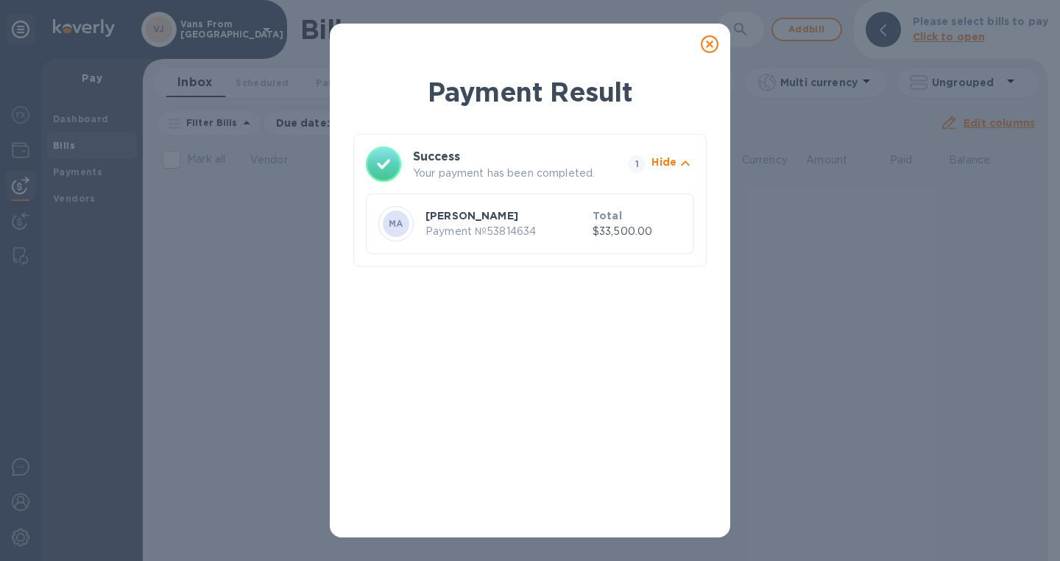
scroll to position [0, 0]
click at [708, 49] on icon at bounding box center [710, 44] width 18 height 18
